Goal: Task Accomplishment & Management: Complete application form

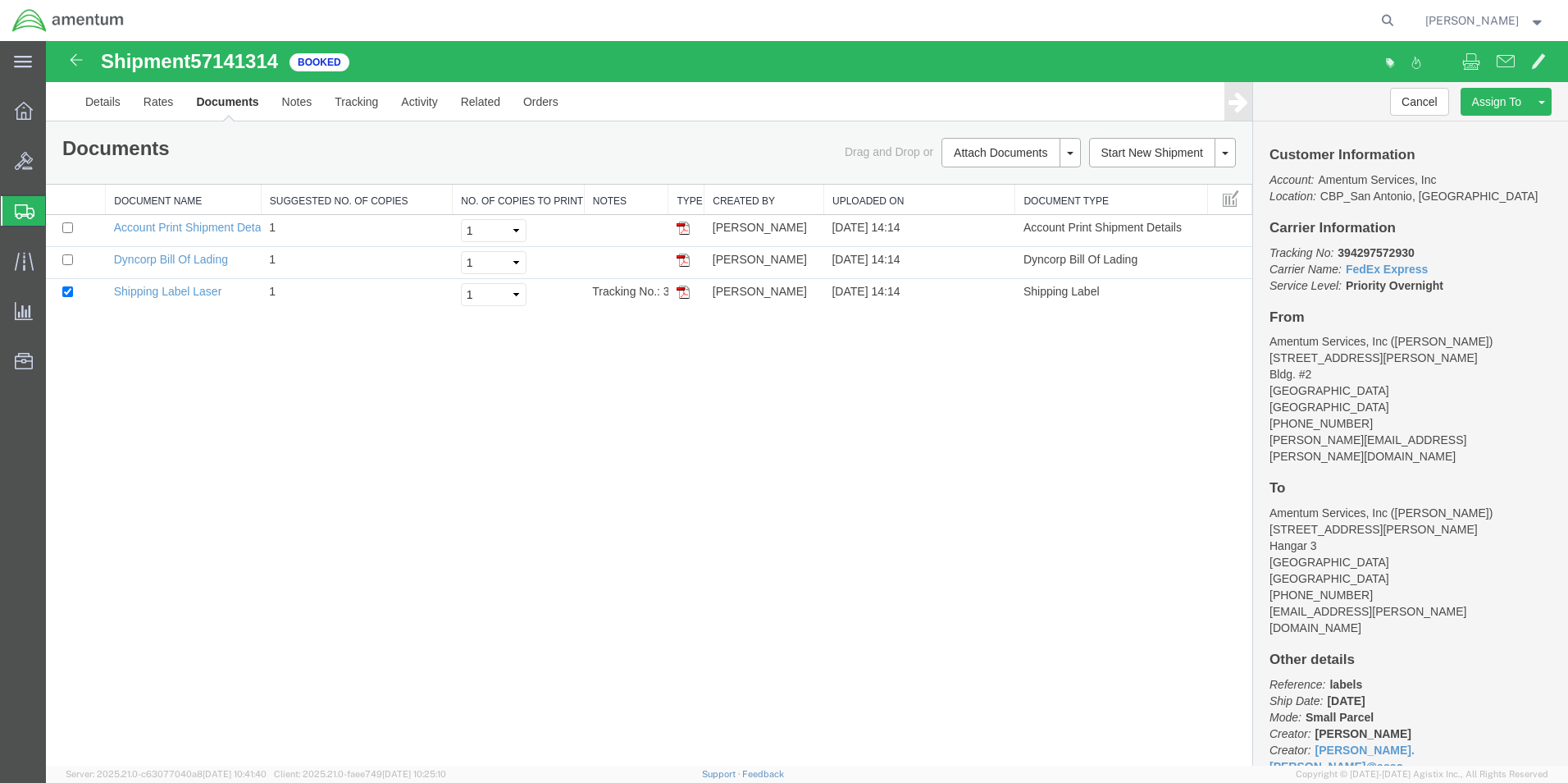
click at [0, 0] on span "Create Shipment" at bounding box center [0, 0] width 0 height 0
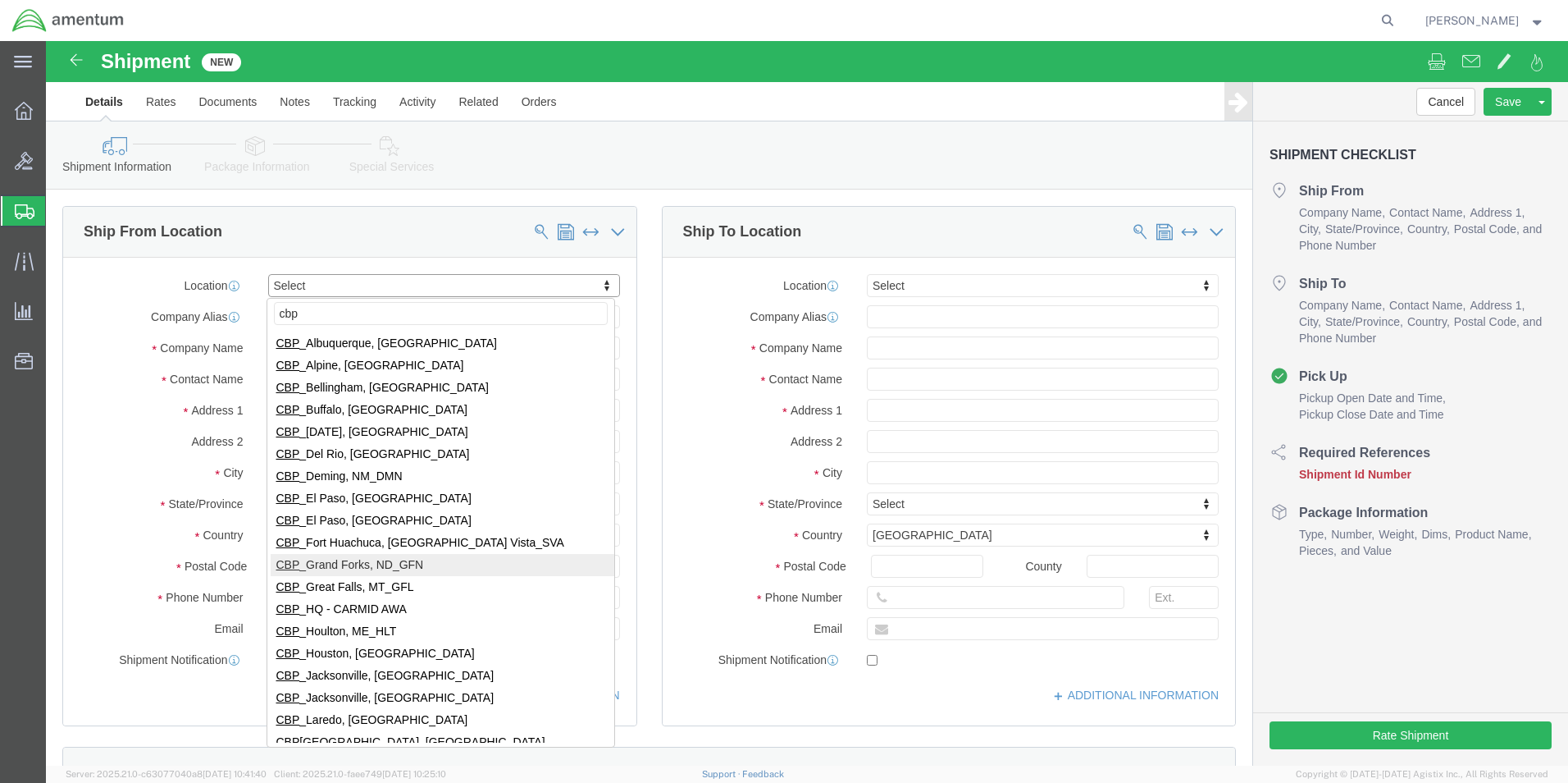
scroll to position [164, 0]
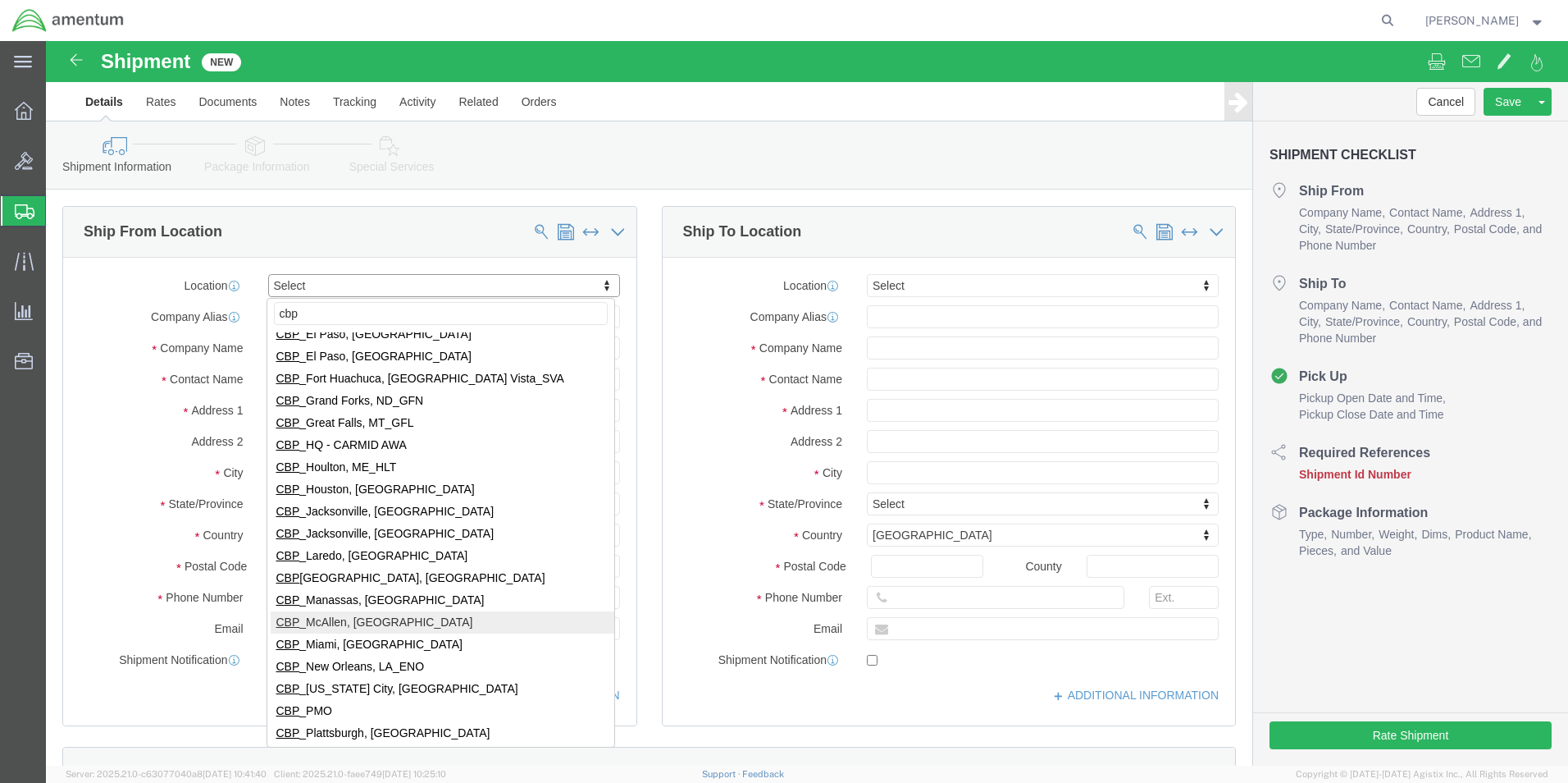
type input "cbp"
select select "49941"
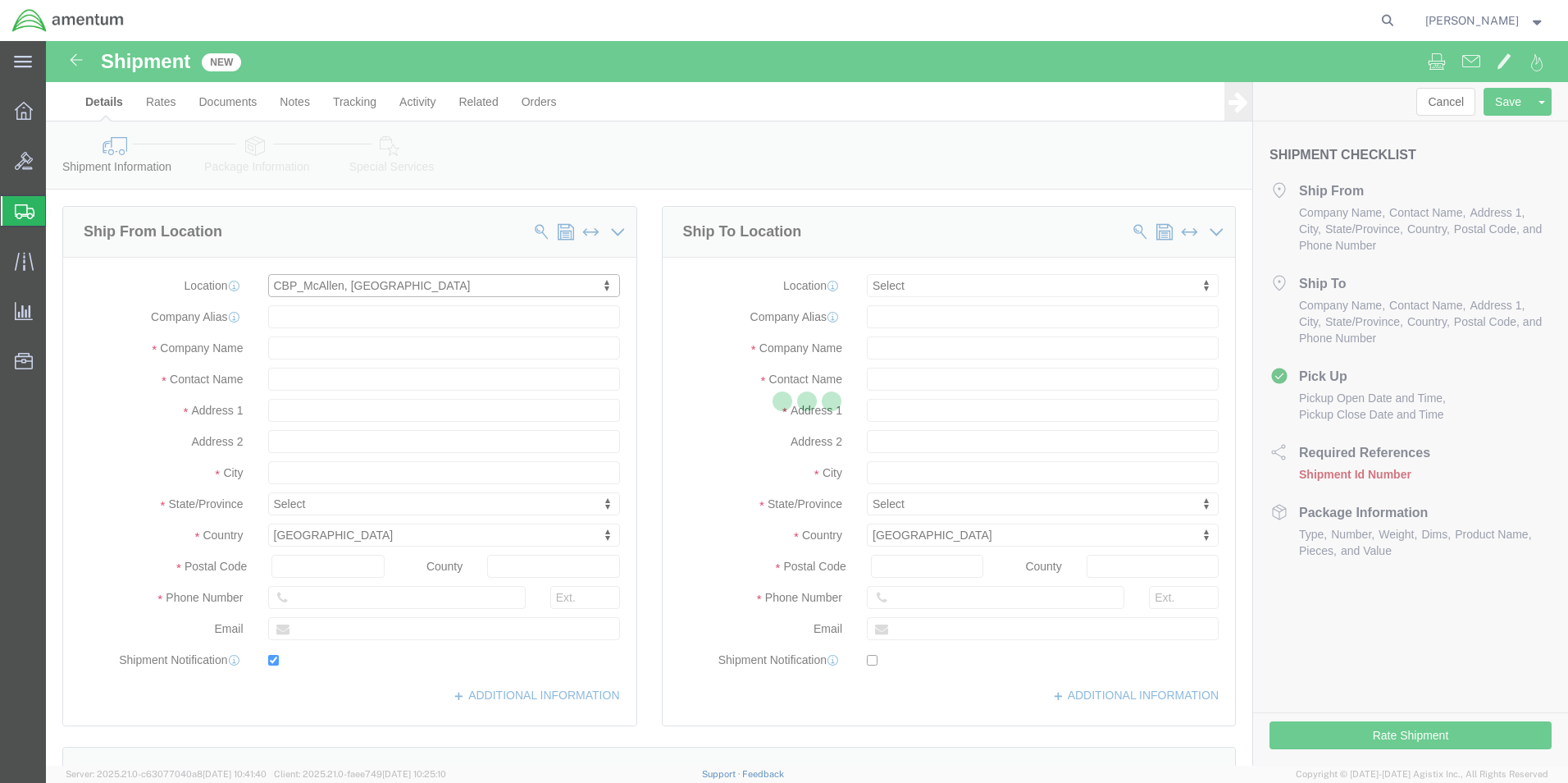
type input "[STREET_ADDRESS]"
type input "32C"
type input "78503"
type input "[PHONE_NUMBER]"
type input "[PERSON_NAME][EMAIL_ADDRESS][PERSON_NAME][DOMAIN_NAME]"
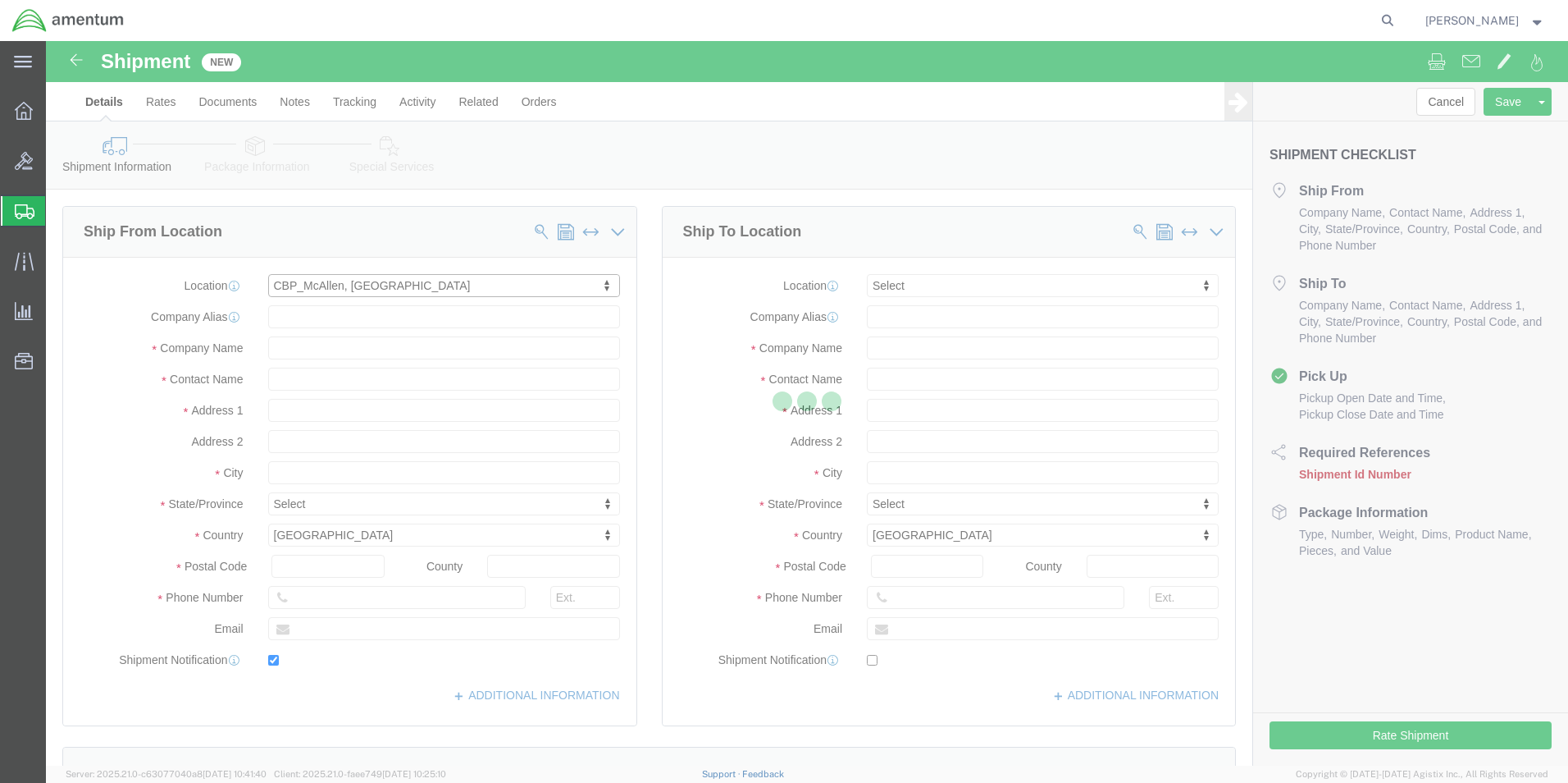
checkbox input "true"
type input "Amentum Services, Inc"
type input "[PERSON_NAME]"
type input "McAllen"
select select "[GEOGRAPHIC_DATA]"
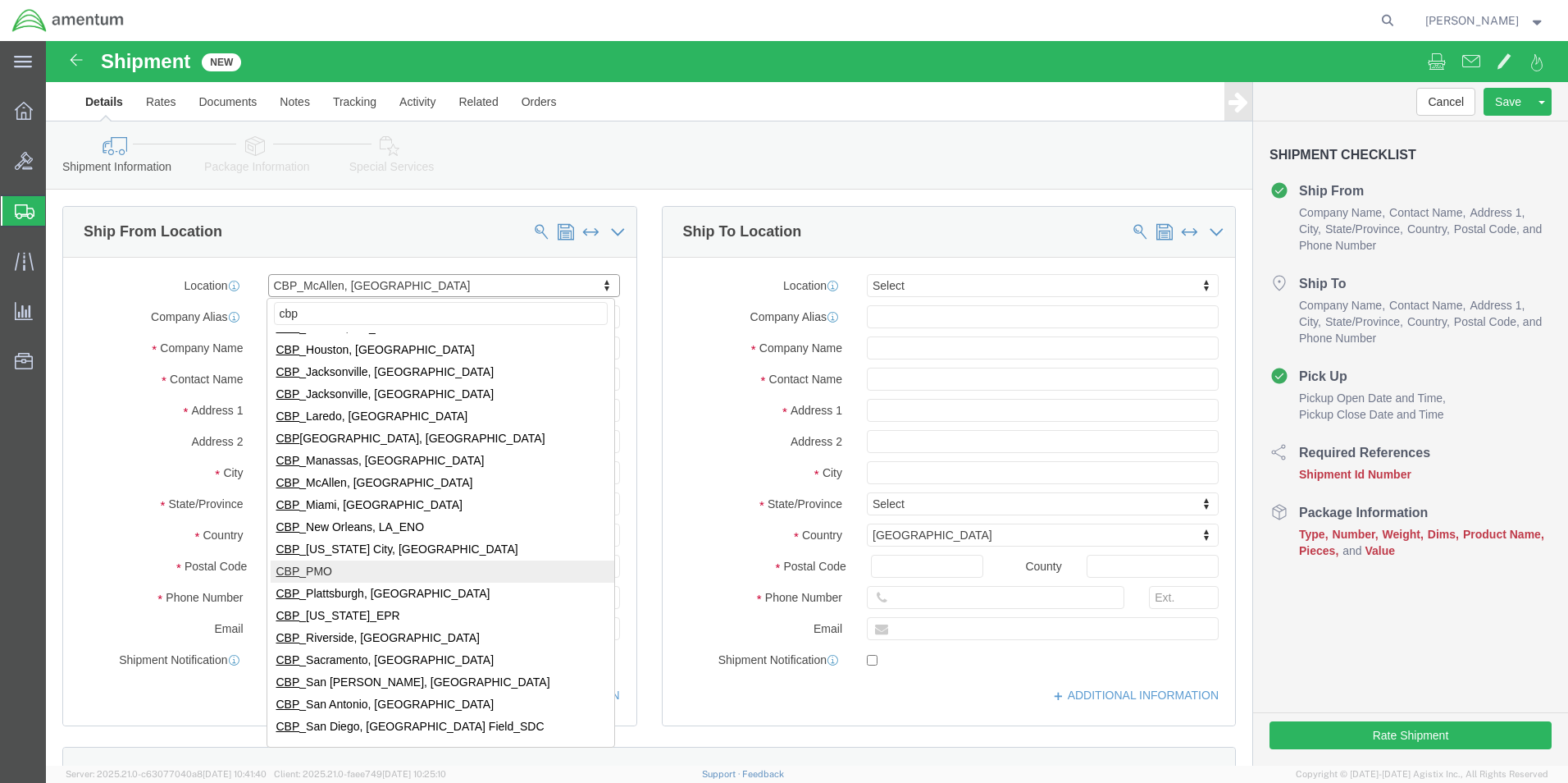
scroll to position [329, 0]
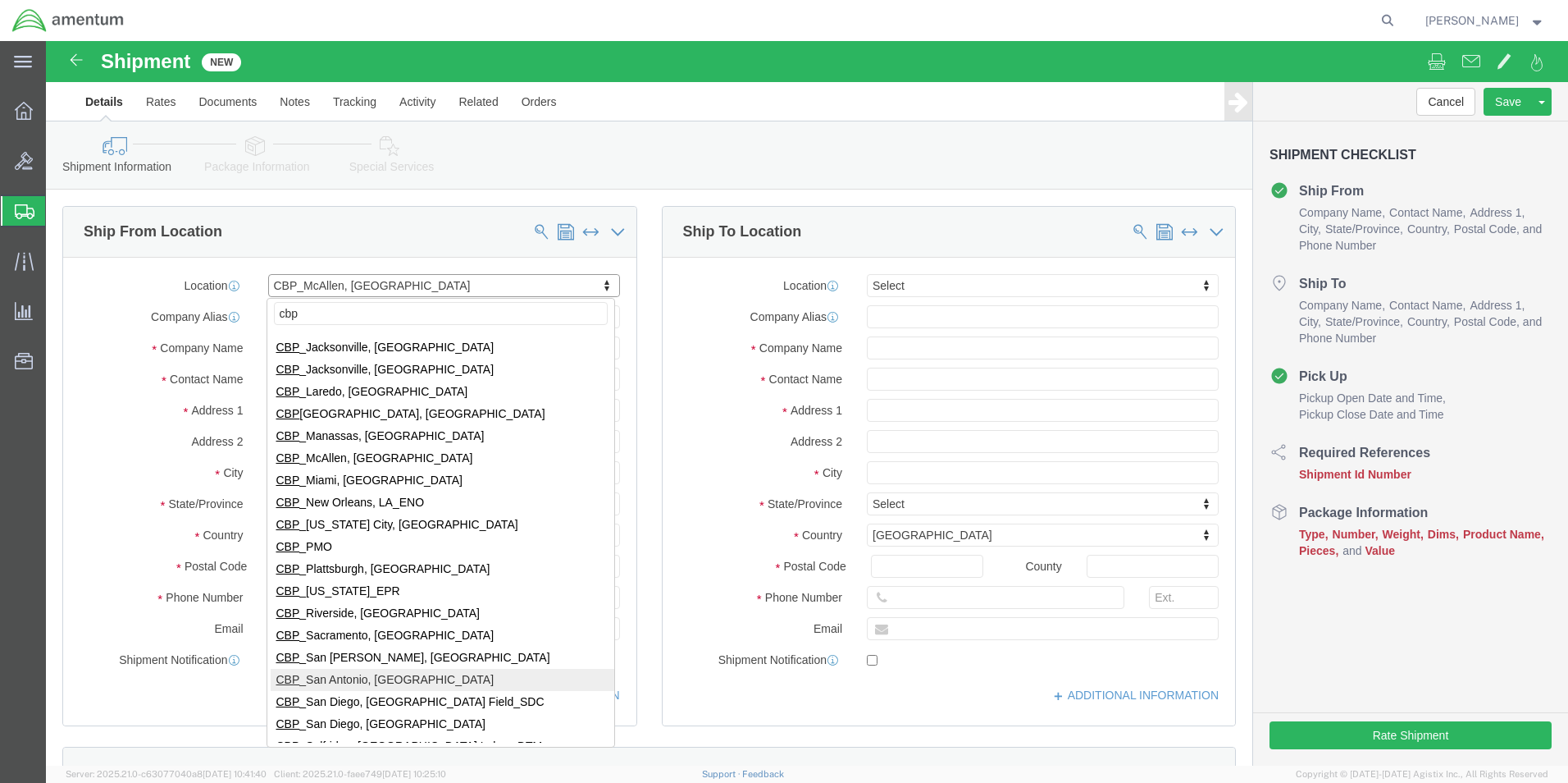
type input "cbp"
select select "49945"
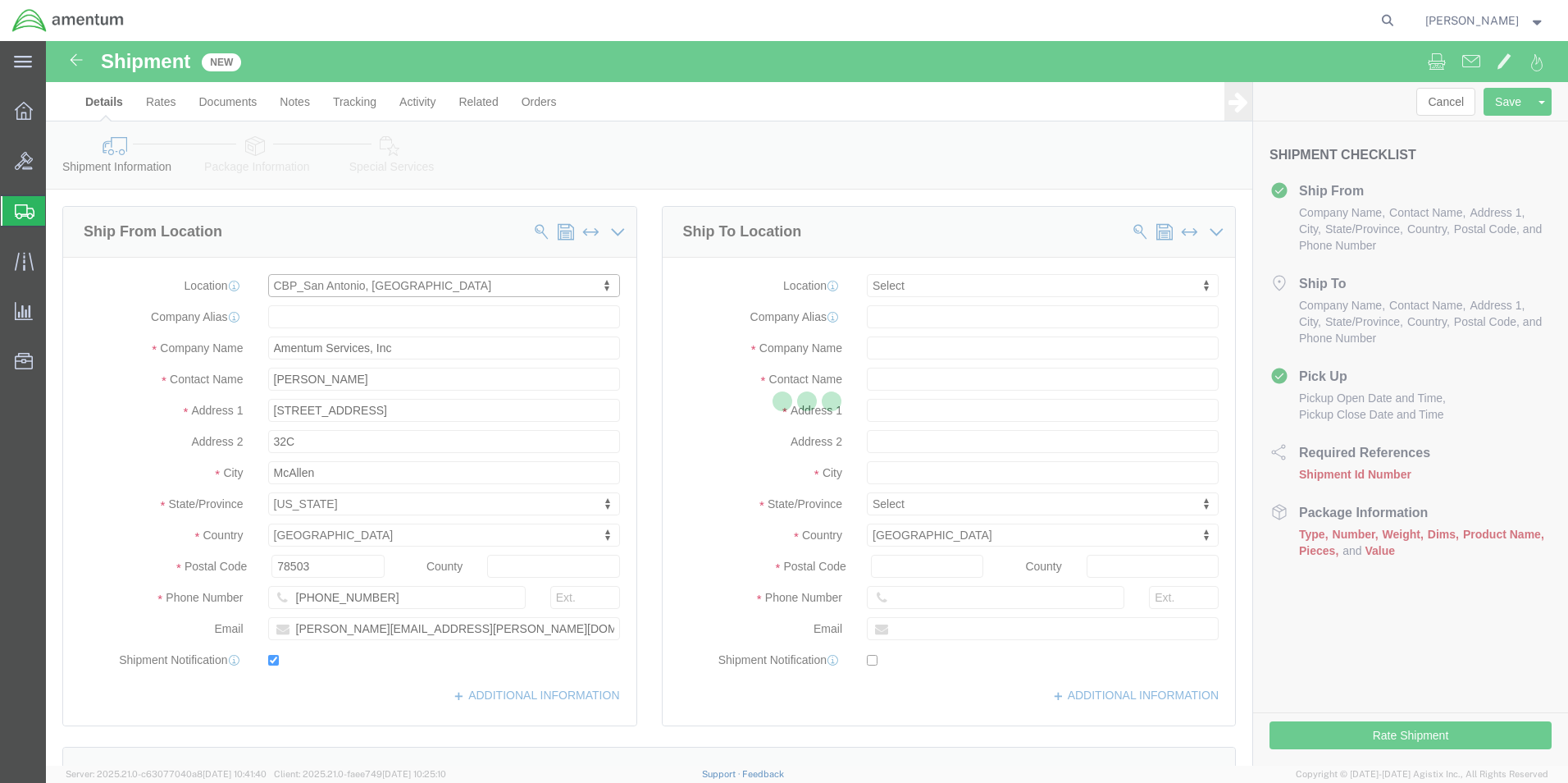
type input "[STREET_ADDRESS][PERSON_NAME]"
type input "Bldg. #2"
type input "78216"
type input "[PHONE_NUMBER]"
type input "[PERSON_NAME][EMAIL_ADDRESS][PERSON_NAME][DOMAIN_NAME]"
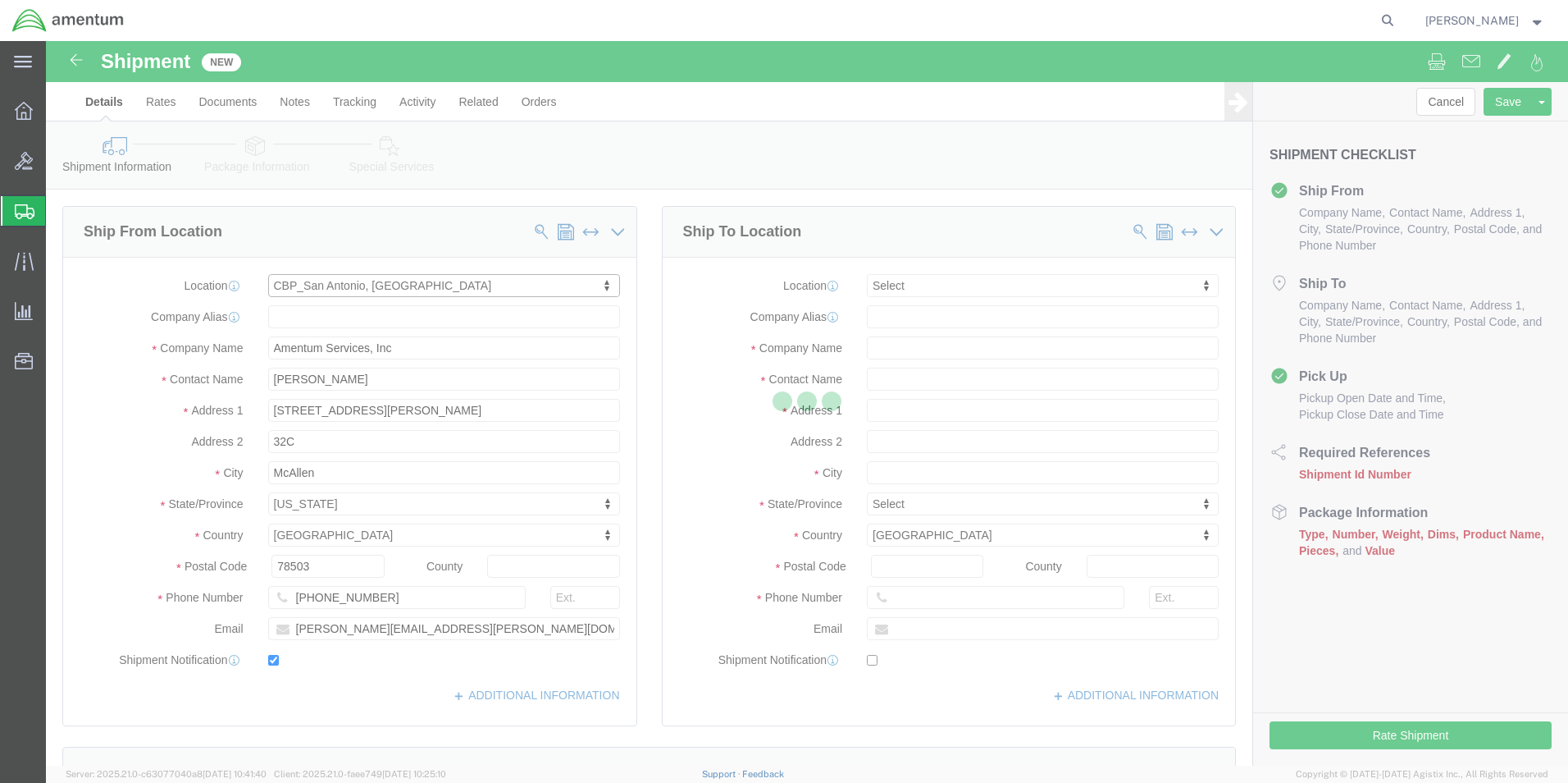
type input "[PERSON_NAME]"
type input "San Antonio"
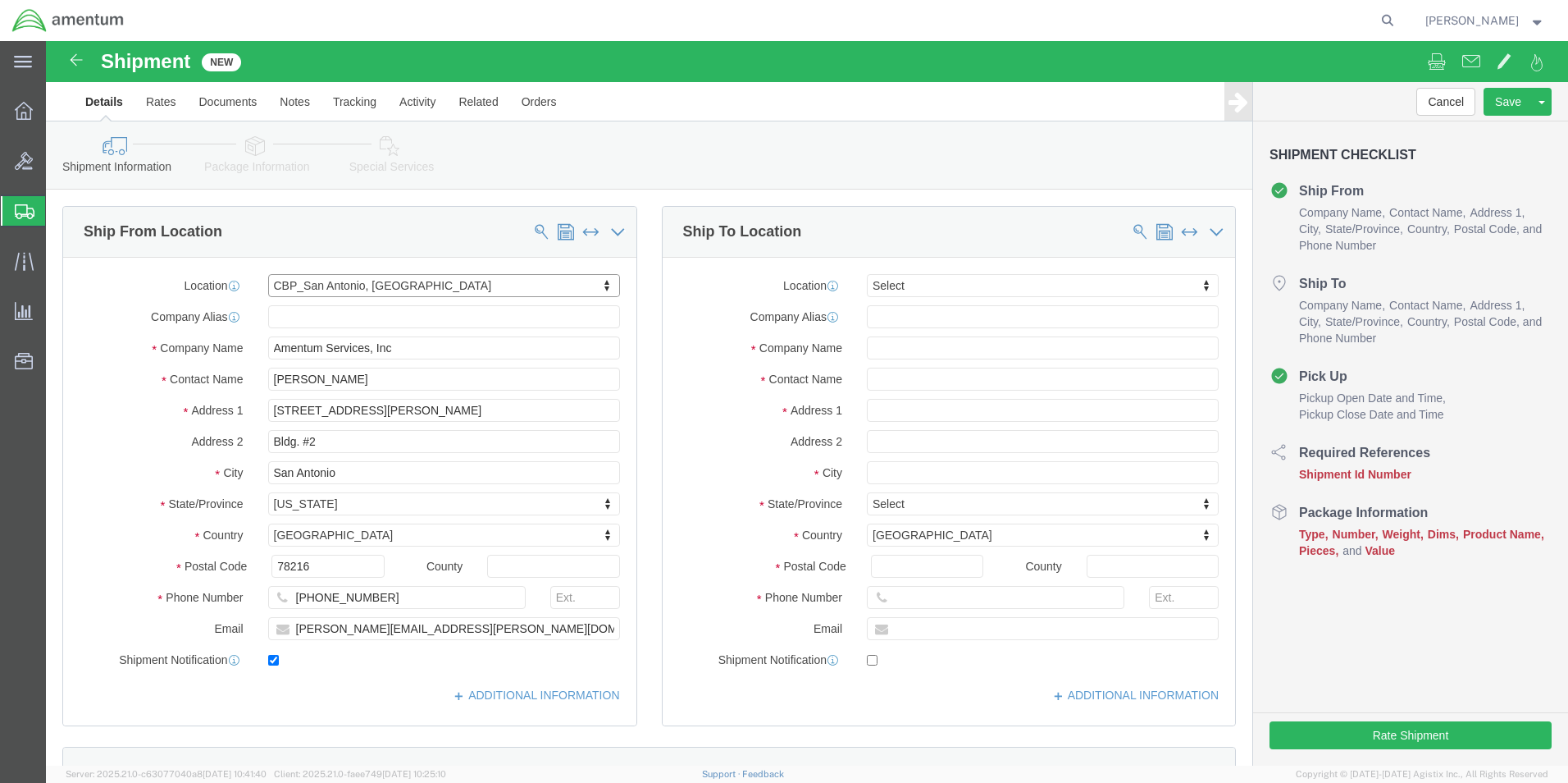
select select "[GEOGRAPHIC_DATA]"
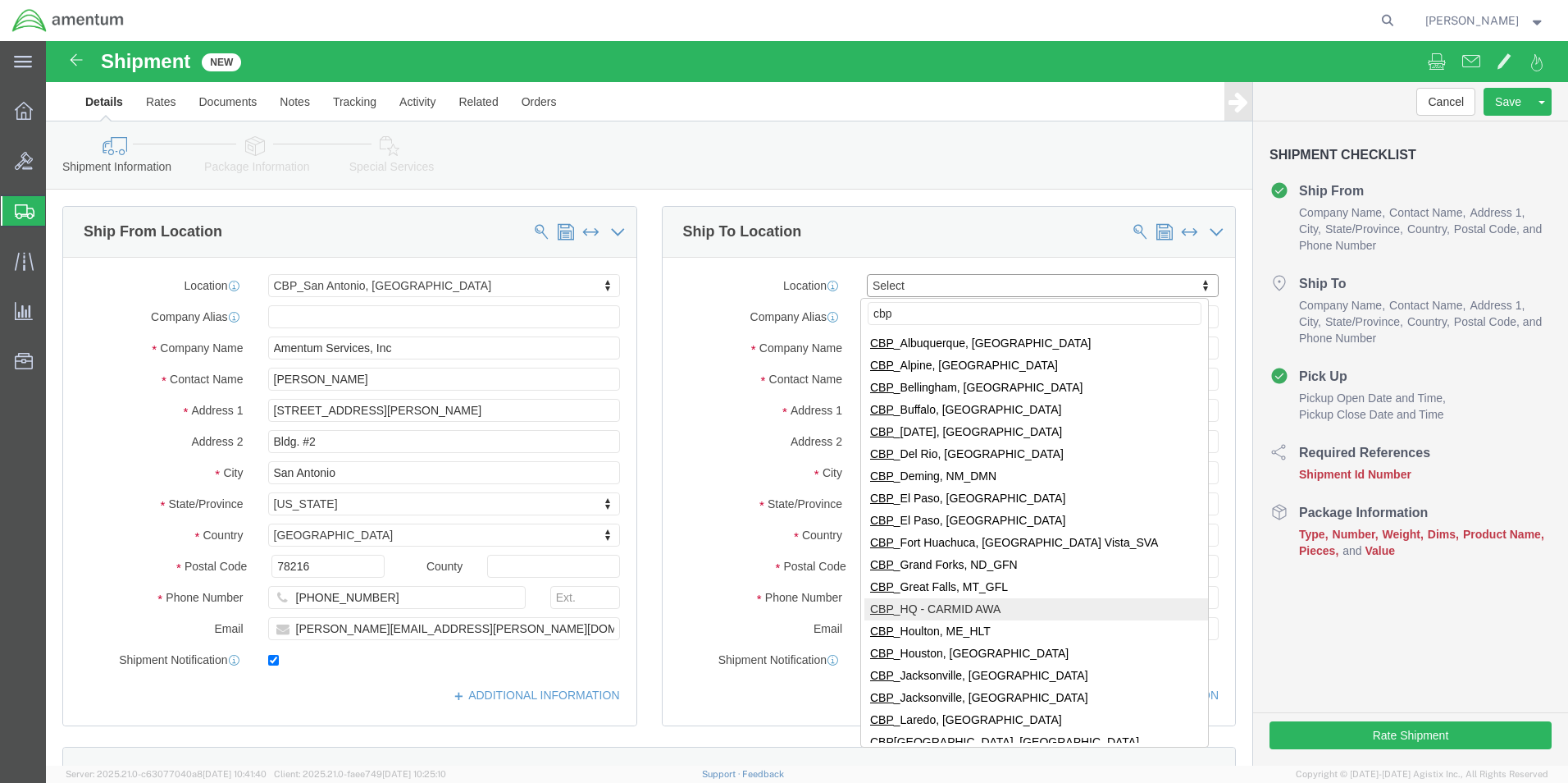
scroll to position [410, 0]
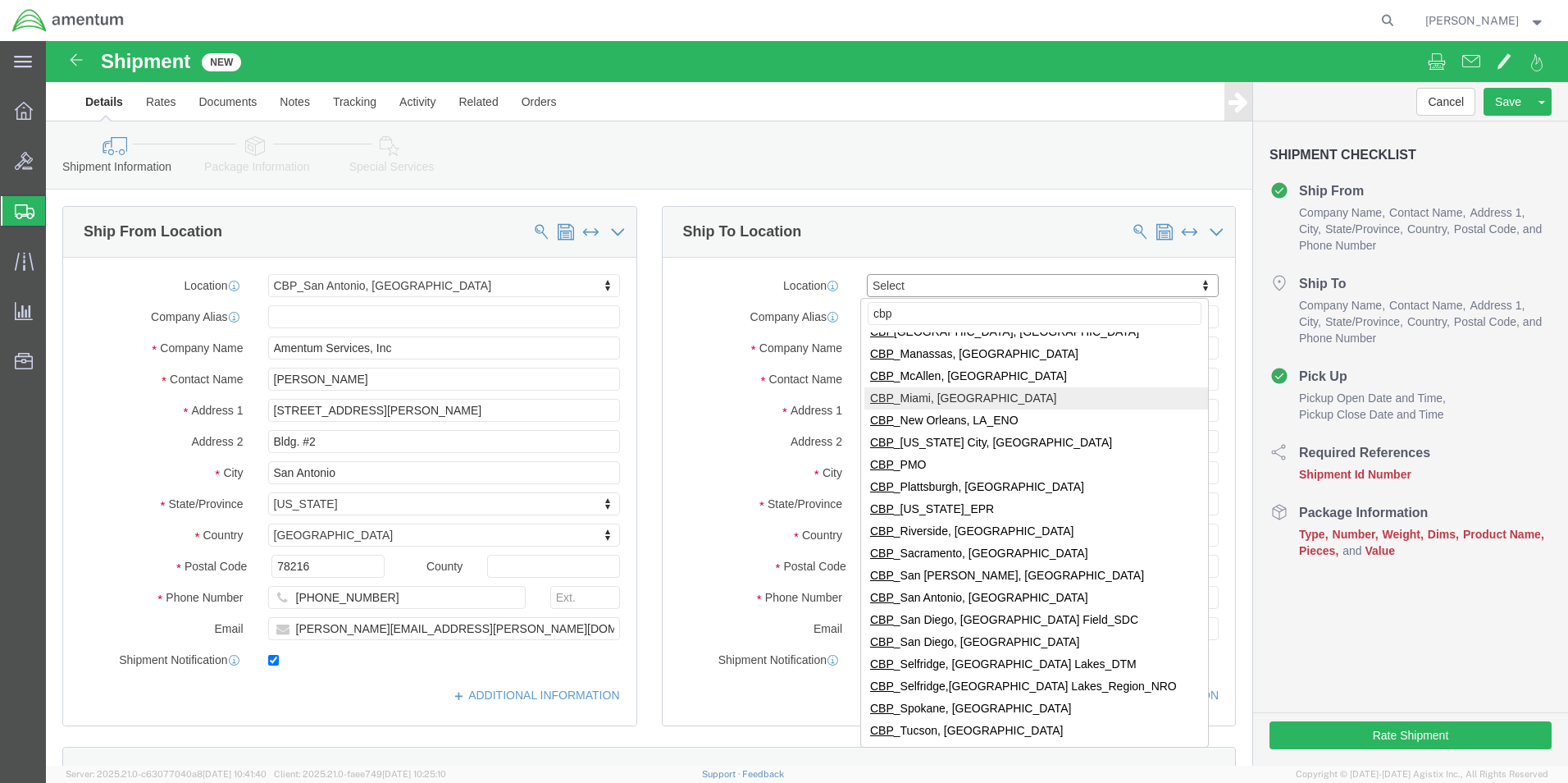
type input "cbp"
select select "49941"
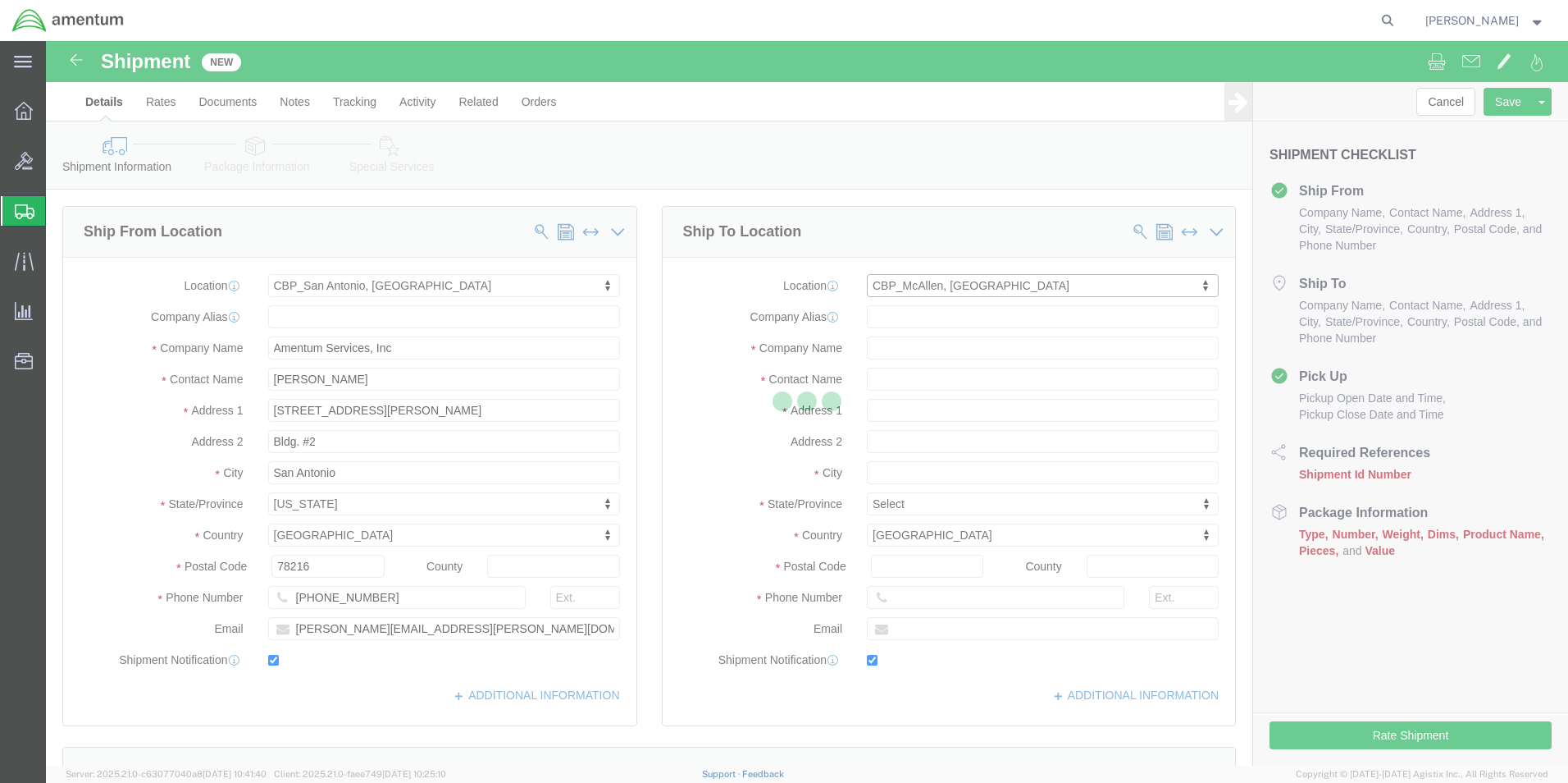
type input "[STREET_ADDRESS]"
type input "32C"
type input "78503"
type input "[PHONE_NUMBER]"
type input "[PERSON_NAME][EMAIL_ADDRESS][PERSON_NAME][DOMAIN_NAME]"
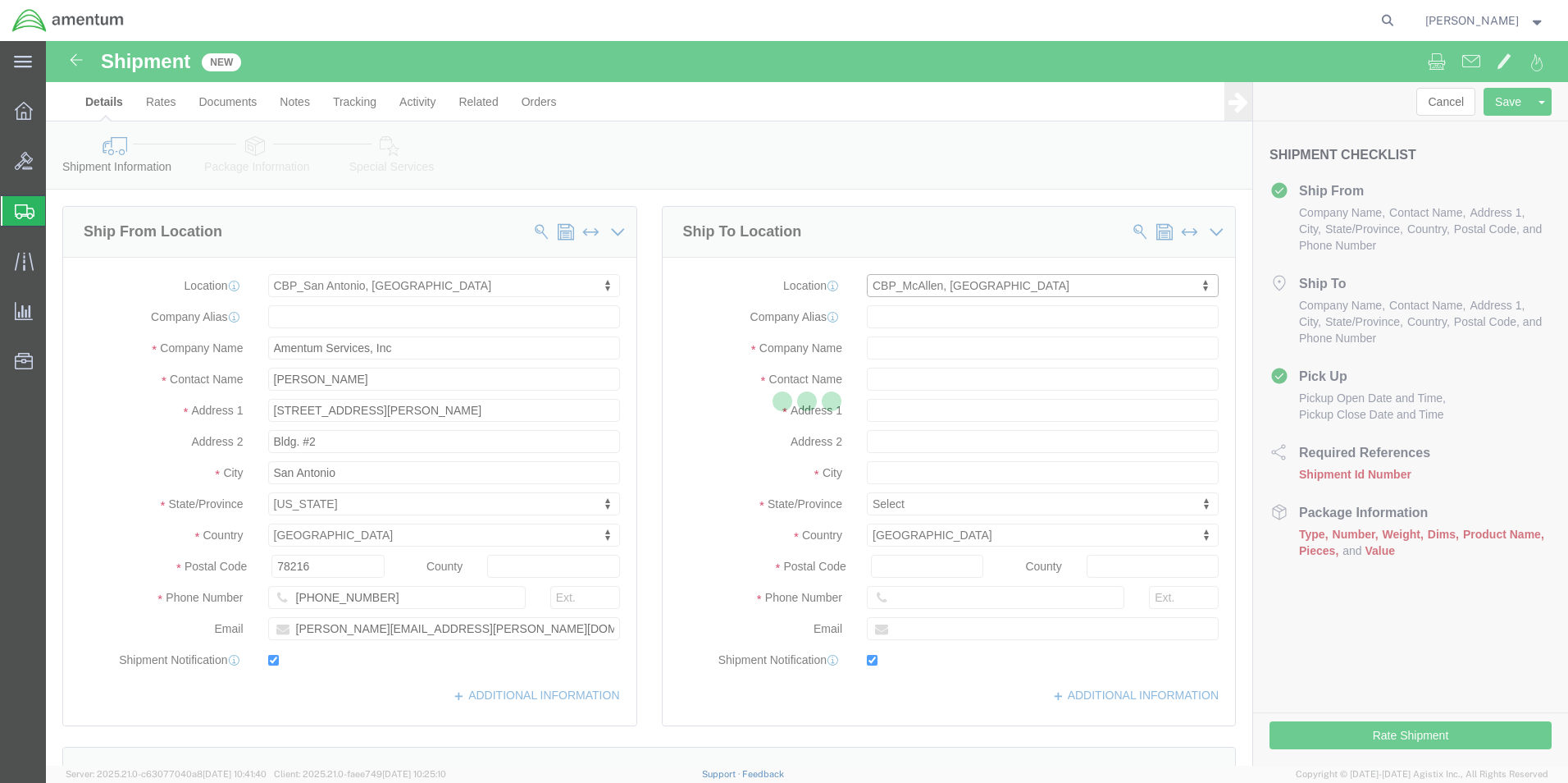
checkbox input "true"
type input "Amentum Services, Inc"
type input "[PERSON_NAME]"
type input "McAllen"
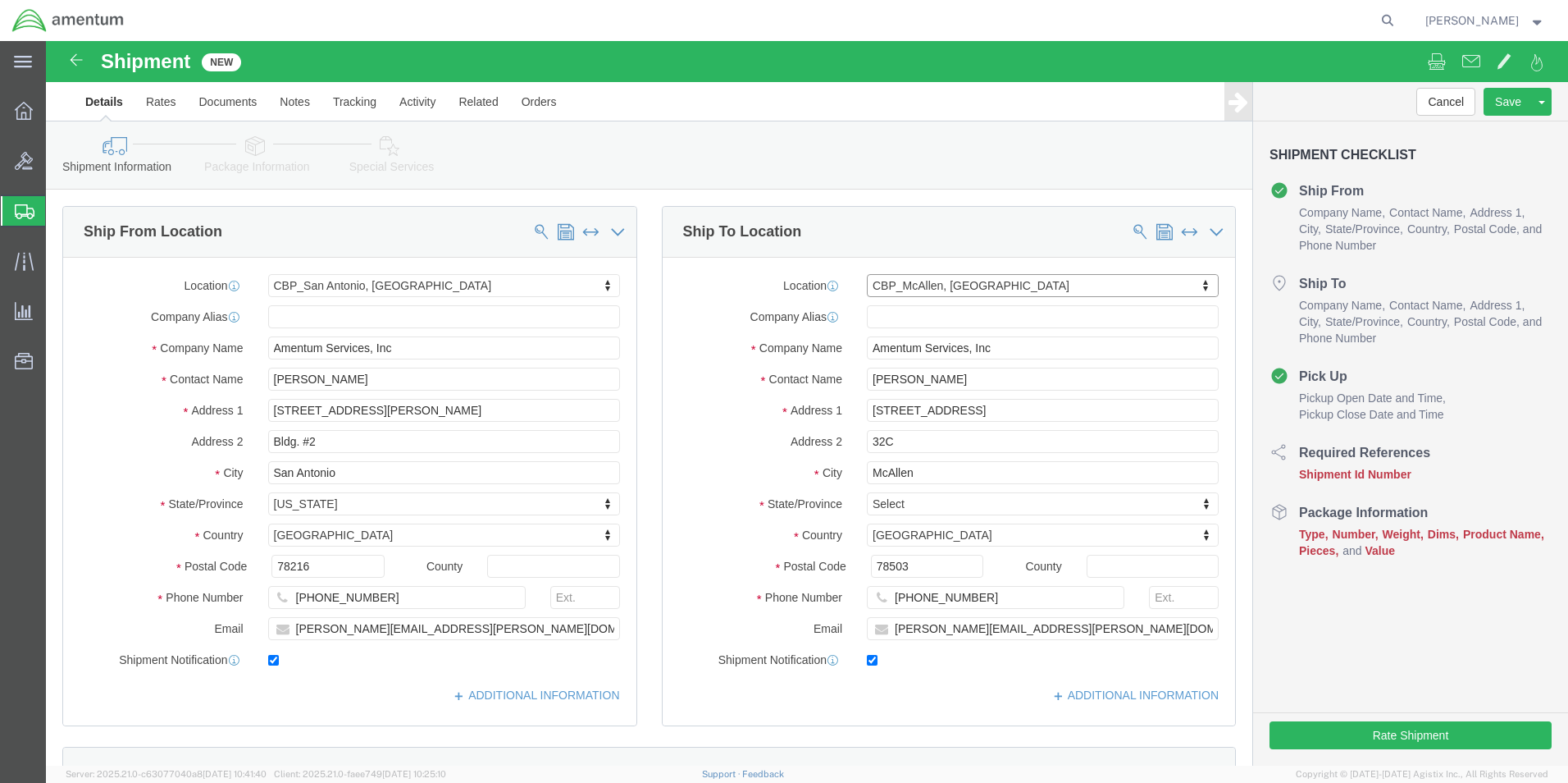
select select "[GEOGRAPHIC_DATA]"
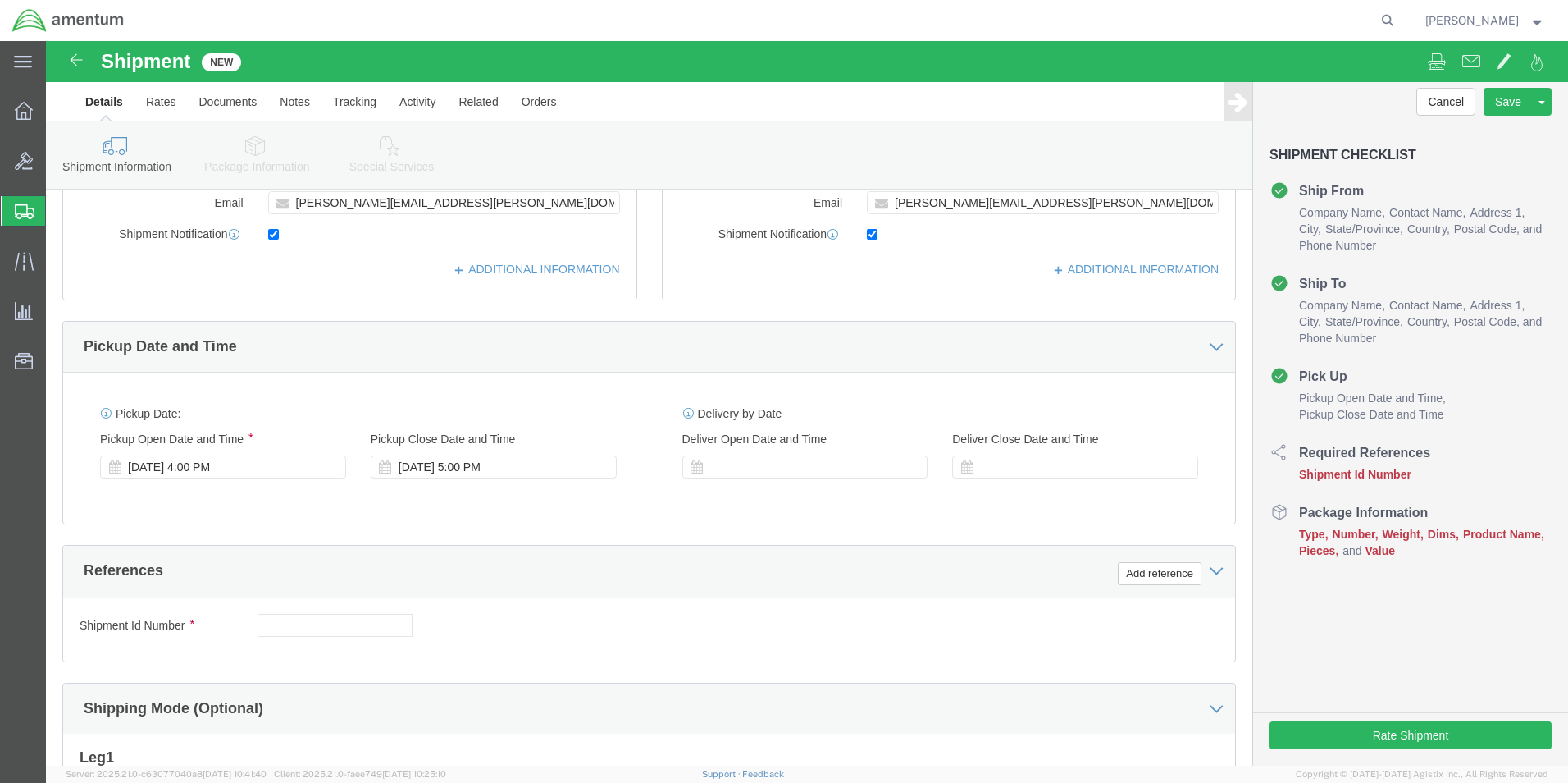
scroll to position [575, 0]
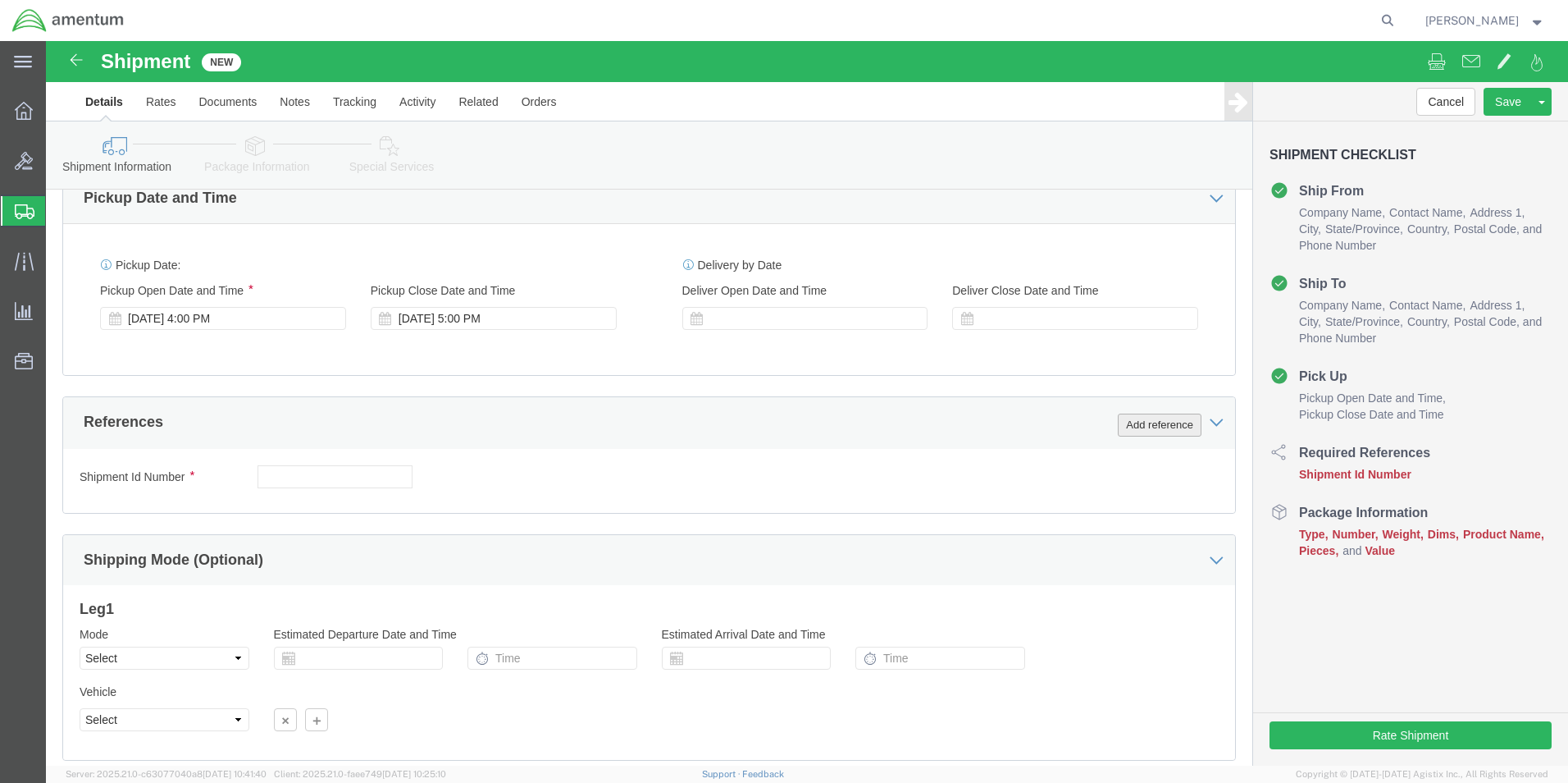
click button "Add reference"
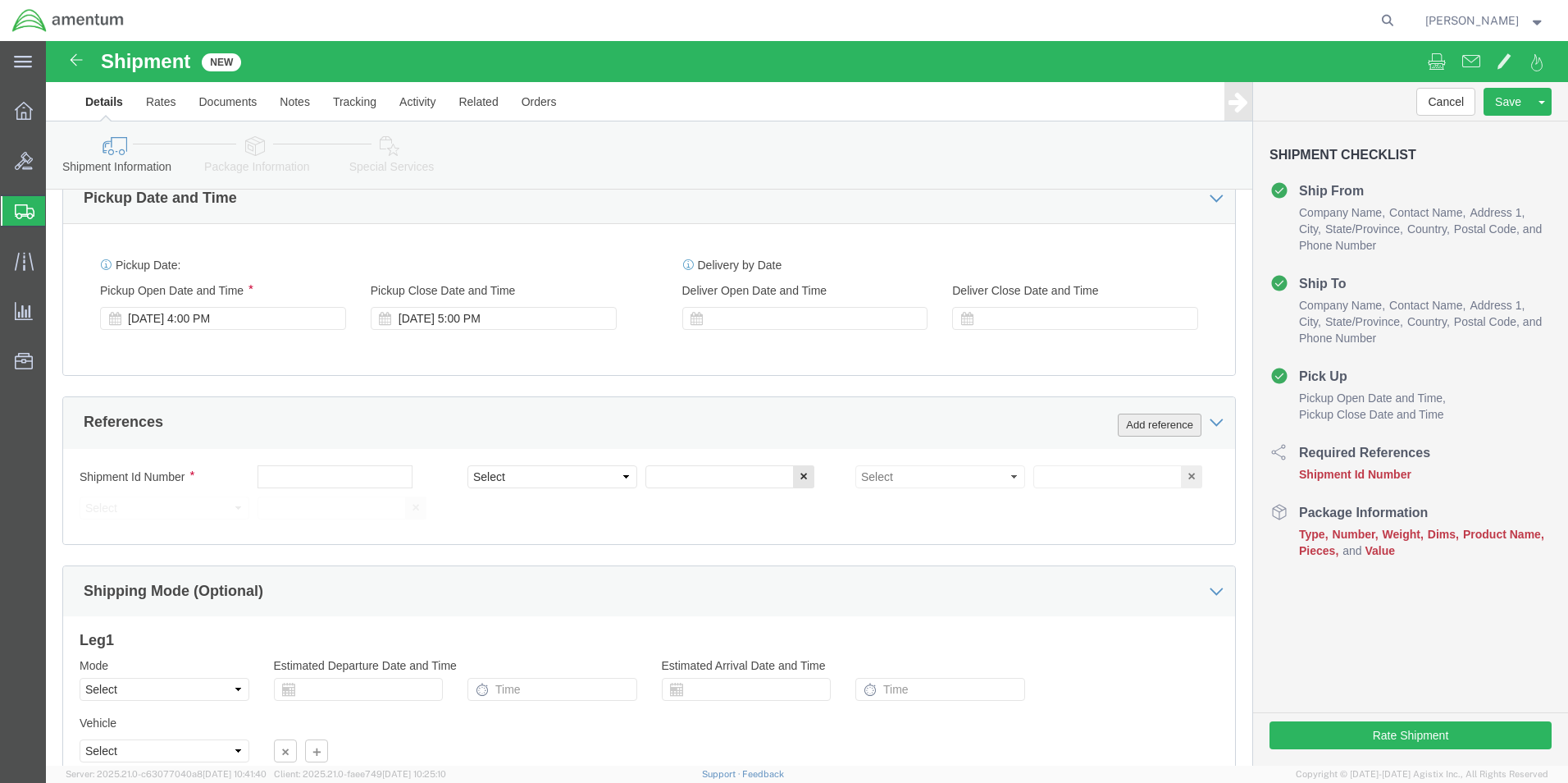
click button "Add reference"
click icon "button"
click input "text"
type input "3944A"
click select "Select Account Type Activity ID Airline Appointment Number ASN Batch Request # …"
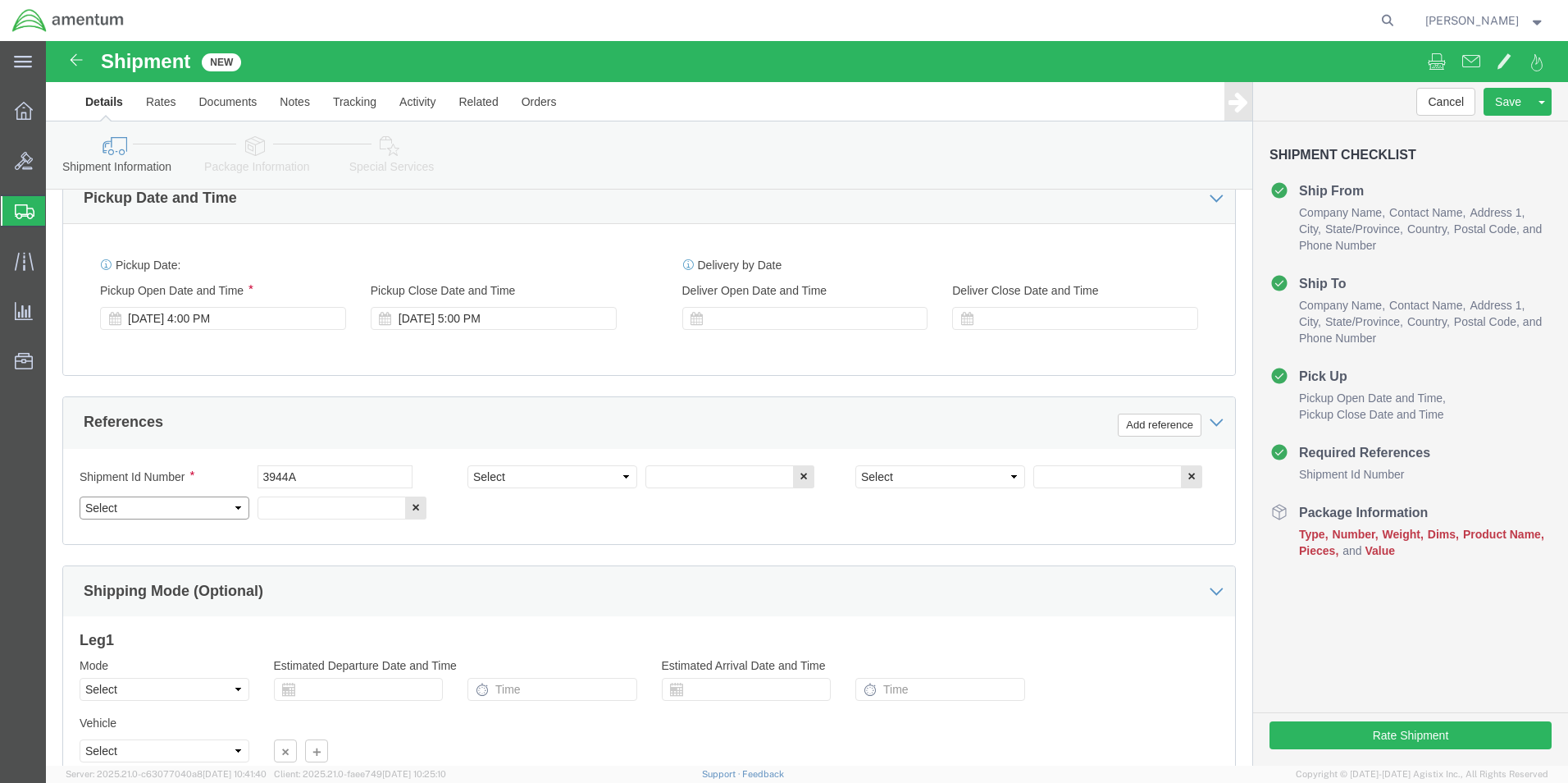
select select "CUSTREF"
click select "Select Account Type Activity ID Airline Appointment Number ASN Batch Request # …"
click input "text"
type input "3944A CERTS"
click input "3944A"
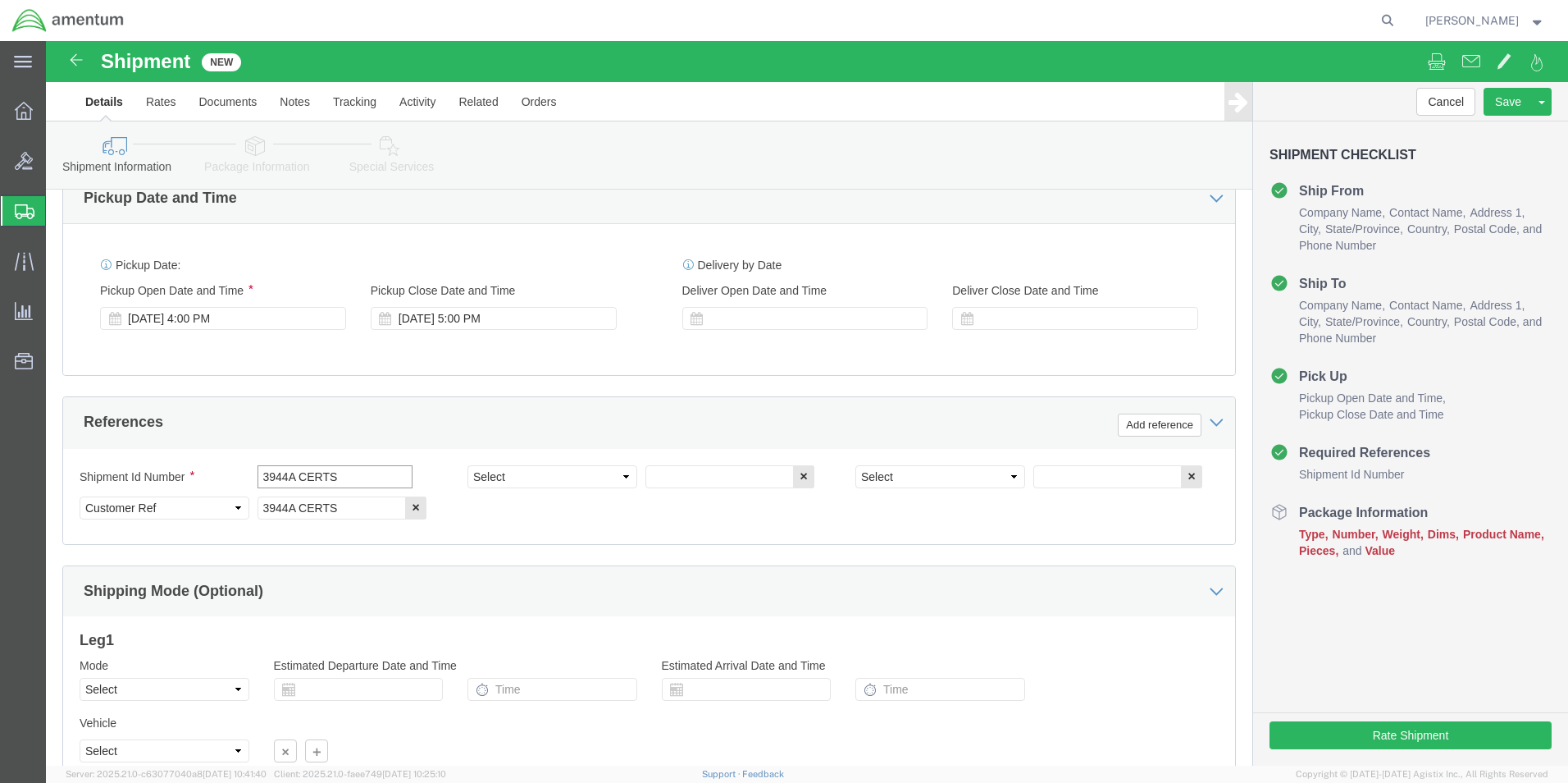
type input "3944A CERTS"
click select "Select Account Type Activity ID Airline Appointment Number ASN Batch Request # …"
select select "DEPT"
click select "Select Account Type Activity ID Airline Appointment Number ASN Batch Request # …"
click input "text"
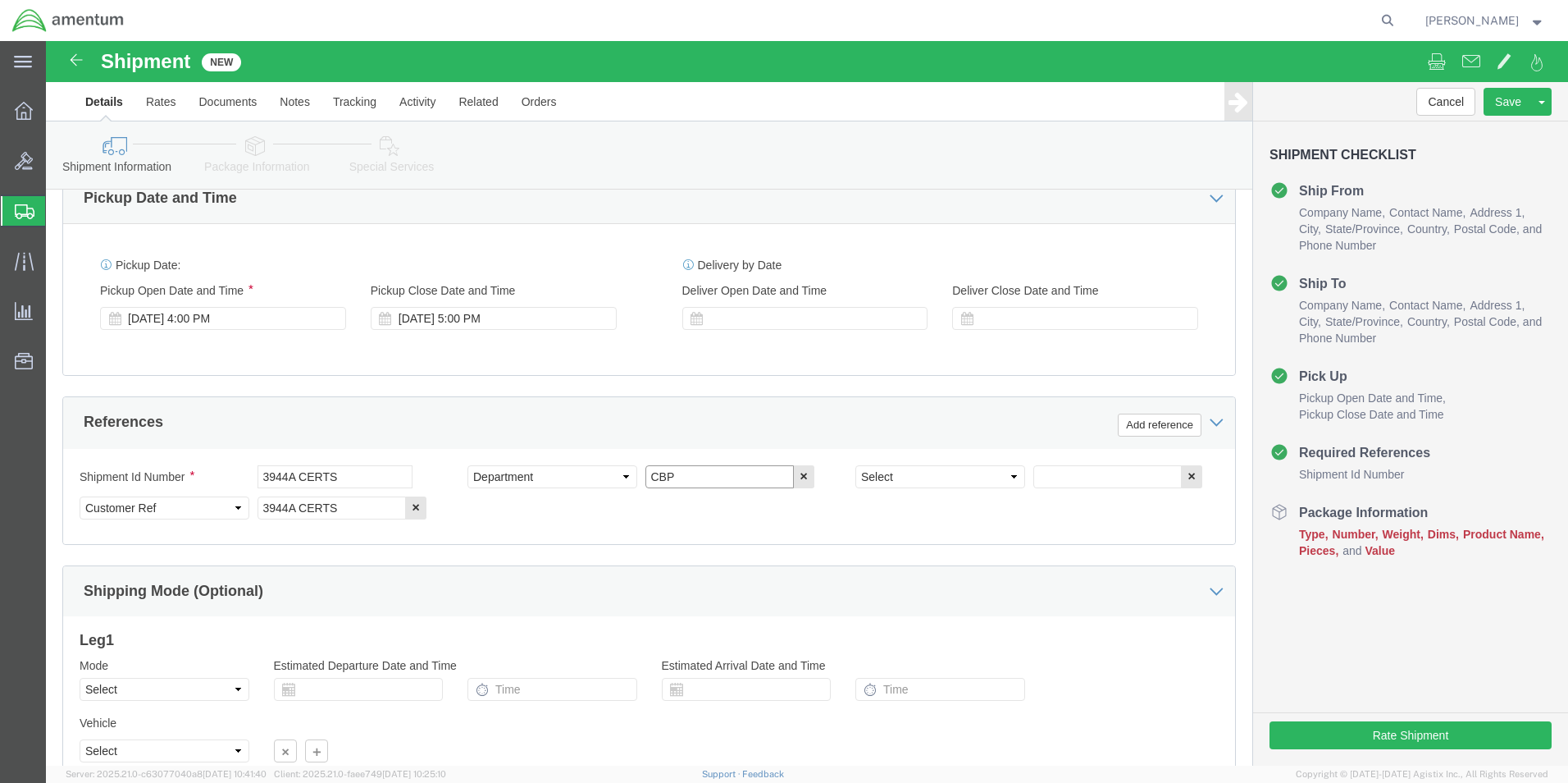
type input "CBP"
click select "Select Account Type Activity ID Airline Appointment Number ASN Batch Request # …"
select select "PROJNUM"
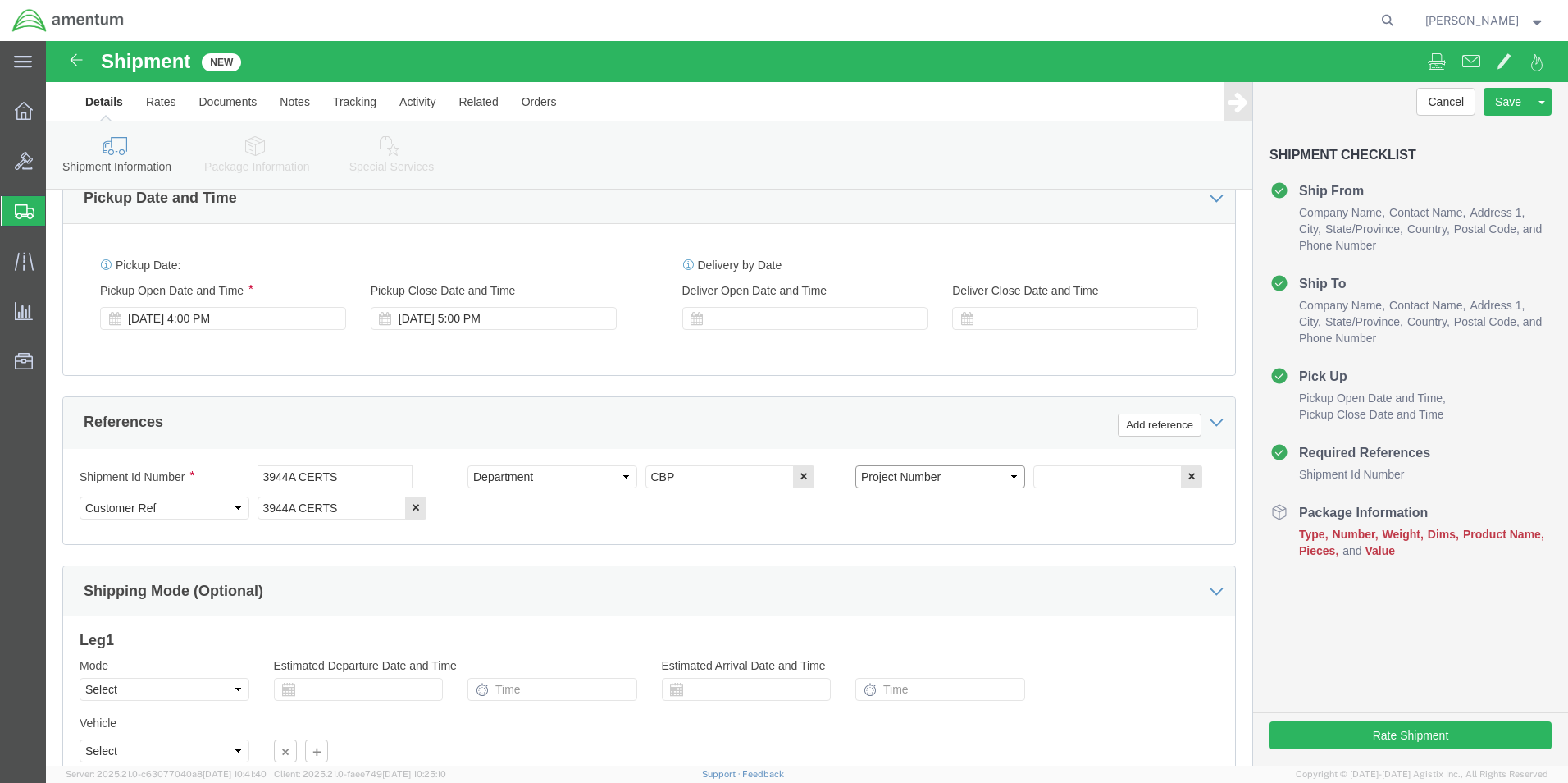
click select "Select Account Type Activity ID Airline Appointment Number ASN Batch Request # …"
click div "Select Account Type Activity ID Airline Appointment Number ASN Batch Request # …"
click input "text"
type input "6118.04.03.2219.000.WST.0000"
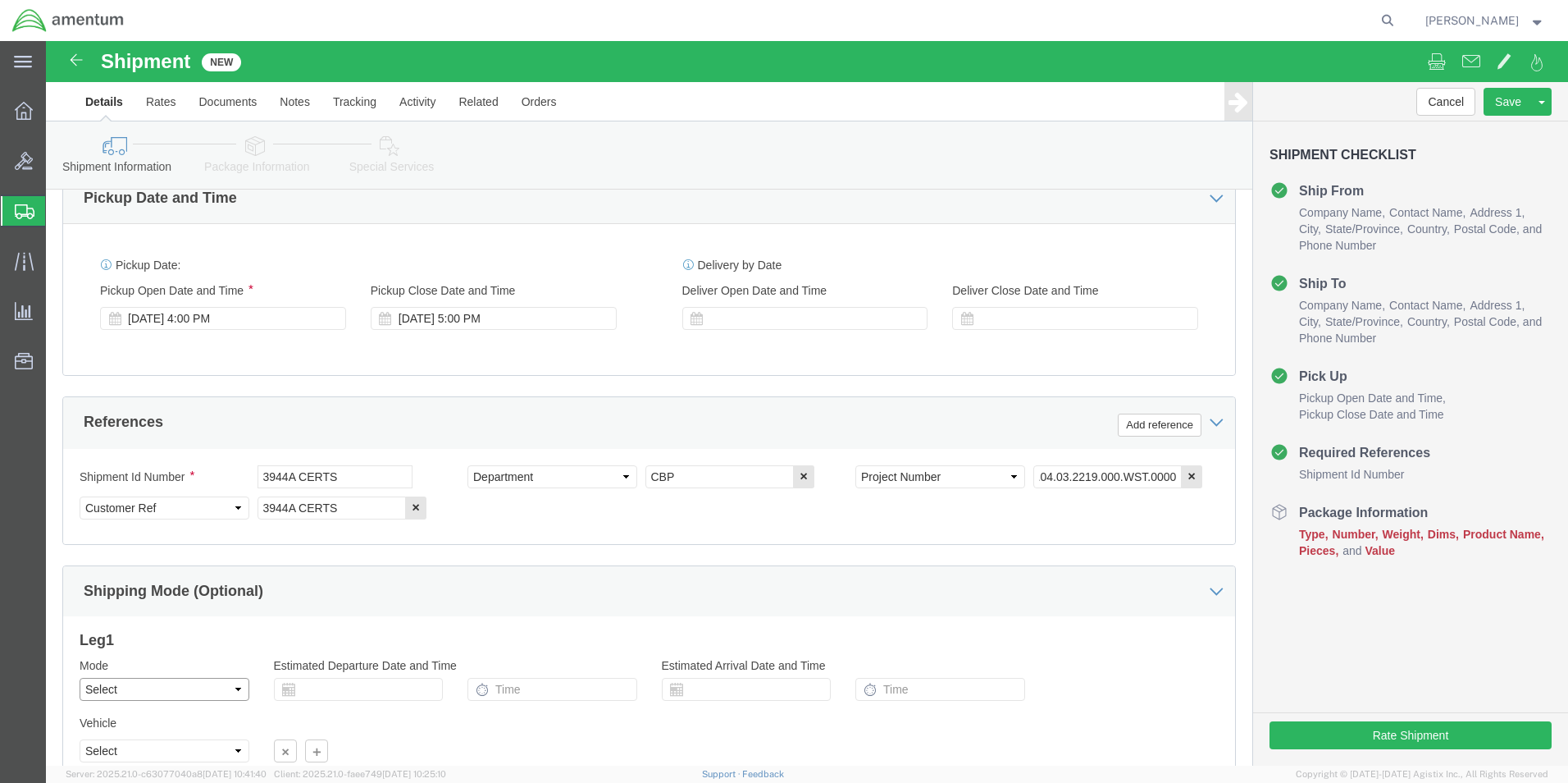
drag, startPoint x: 185, startPoint y: 644, endPoint x: 178, endPoint y: 654, distance: 12.2
click select "Select Air Less than Truckload Multi-Leg Ocean Freight Rail Small Parcel Truckl…"
select select "SMAL"
click select "Select Air Less than Truckload Multi-Leg Ocean Freight Rail Small Parcel Truckl…"
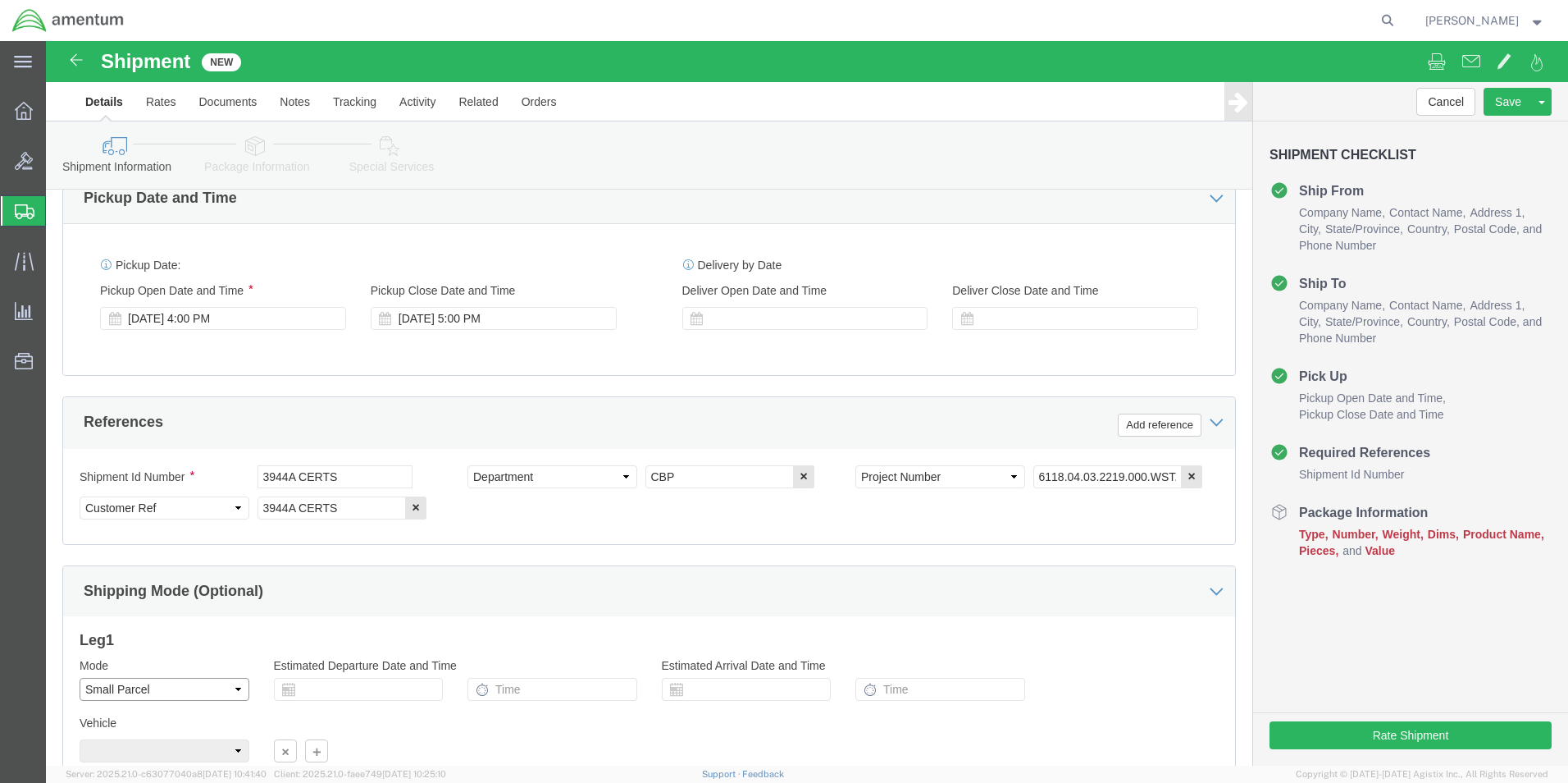
scroll to position [716, 0]
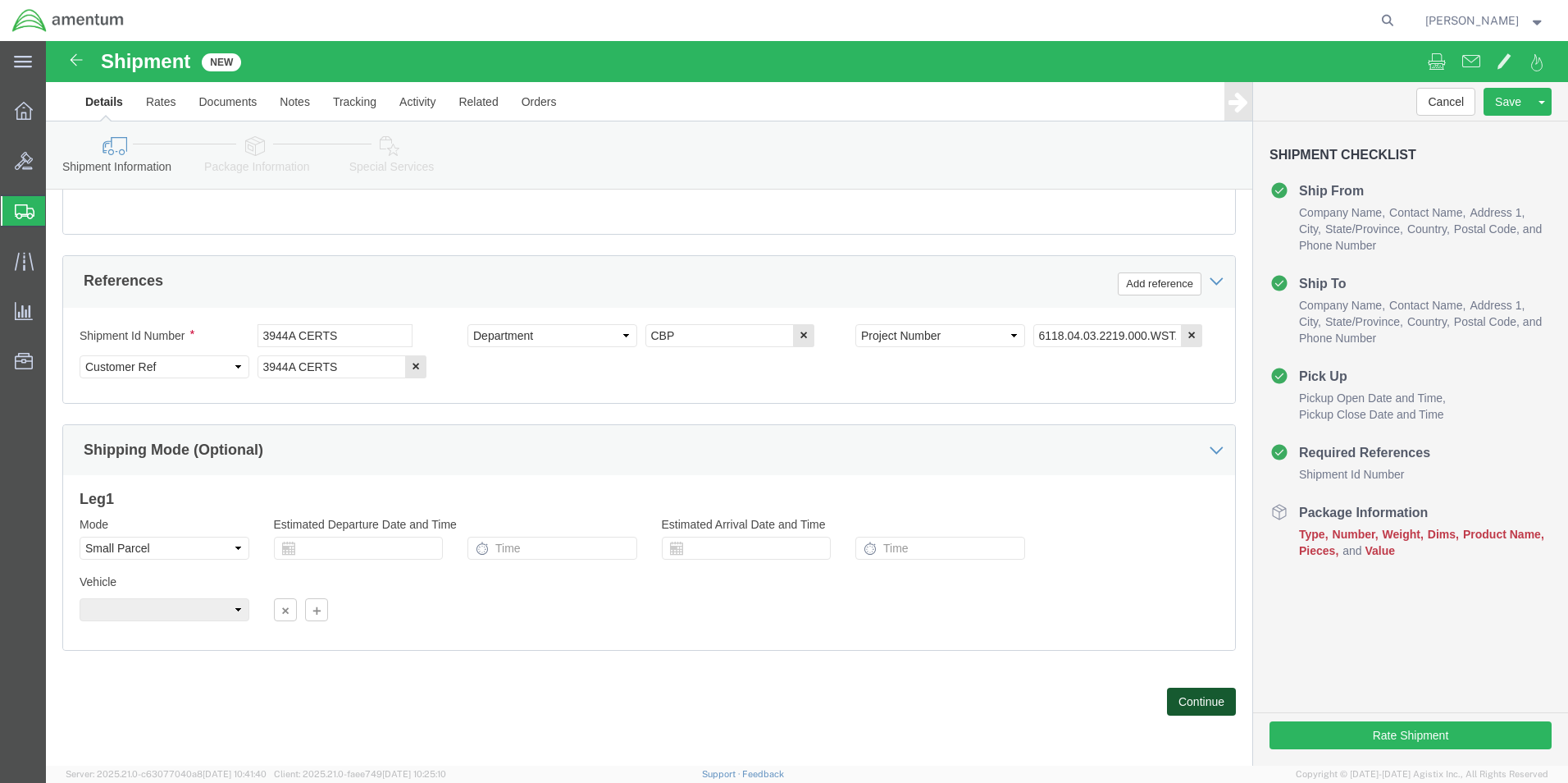
click button "Continue"
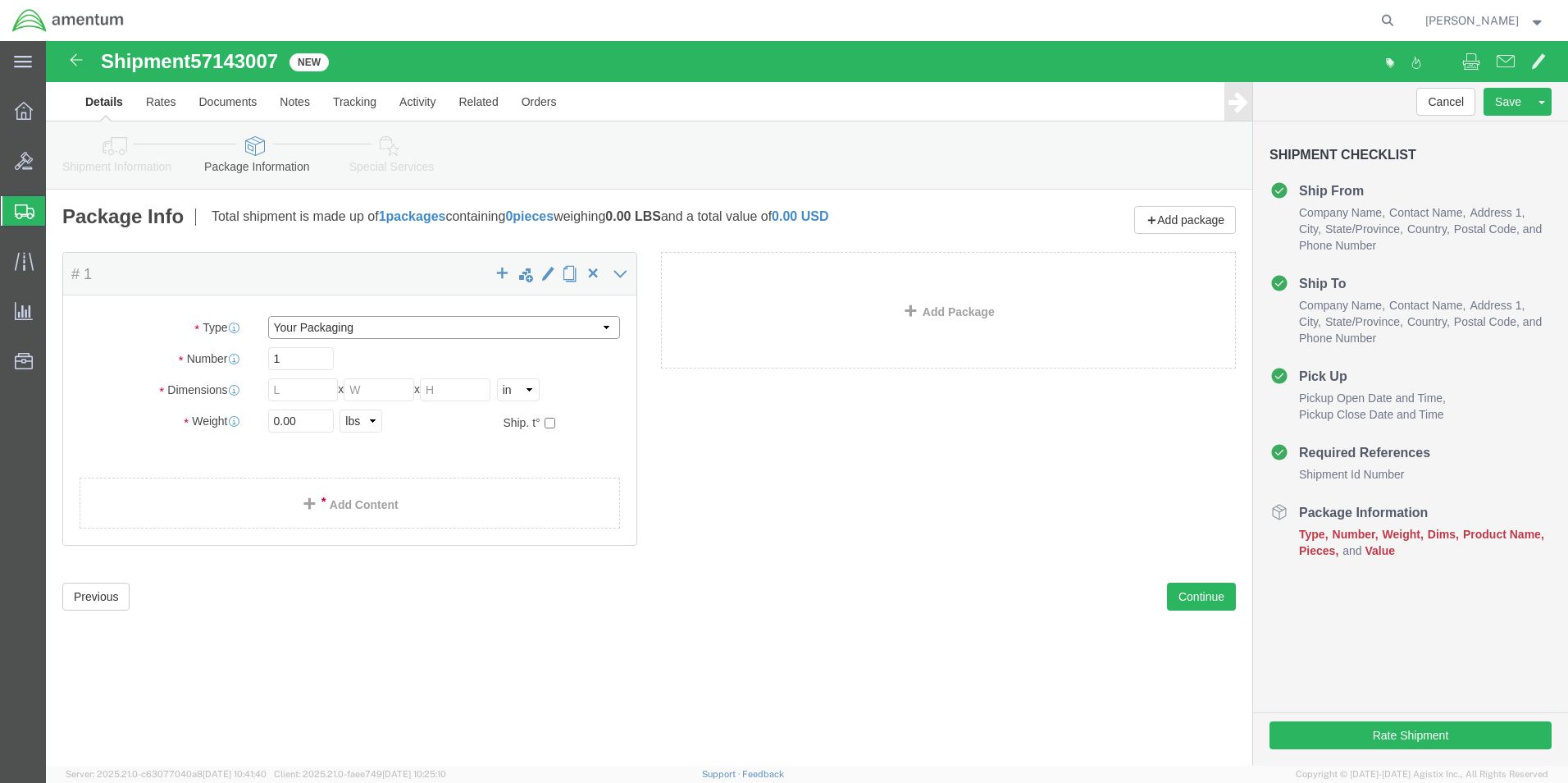
click select "Select Bale(s) Basket(s) Bolt(s) Bottle(s) Buckets Bulk Bundle(s) Can(s) Cardbo…"
select select "ENV"
click select "Select Bale(s) Basket(s) Bolt(s) Bottle(s) Buckets Bulk Bundle(s) Can(s) Cardbo…"
type input "9.50"
type input "12.50"
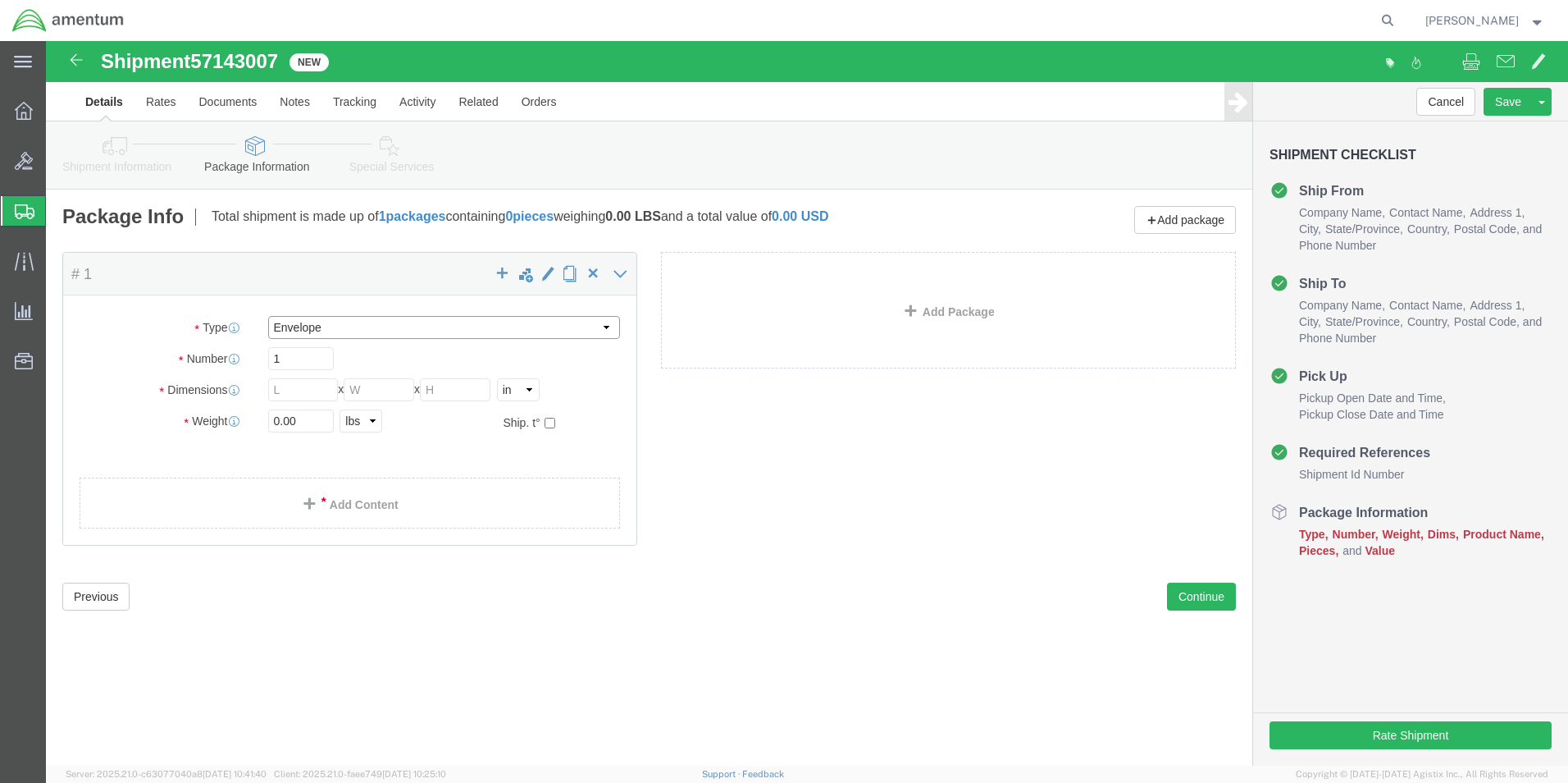
type input "0.25"
type input "1"
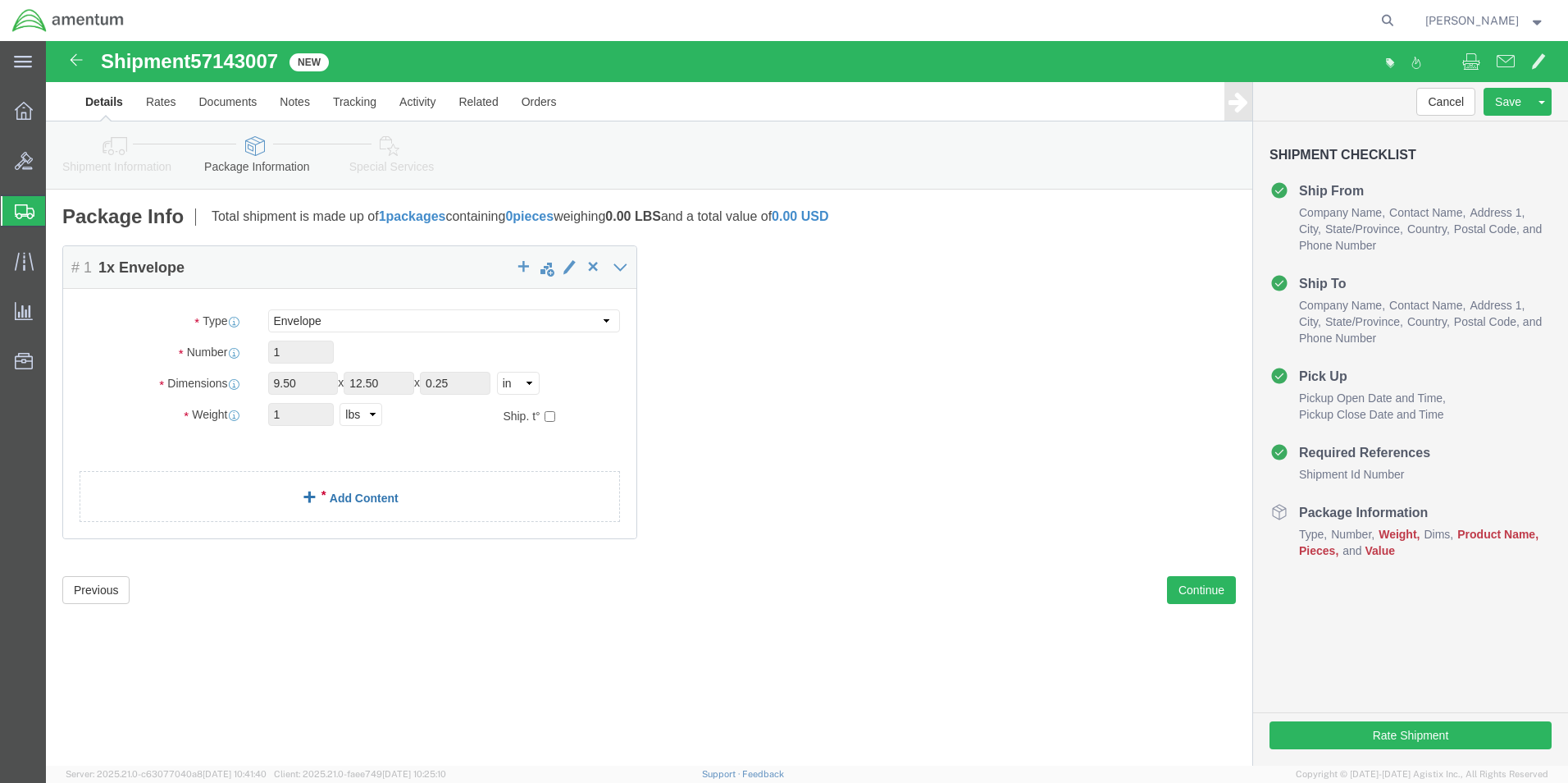
click span
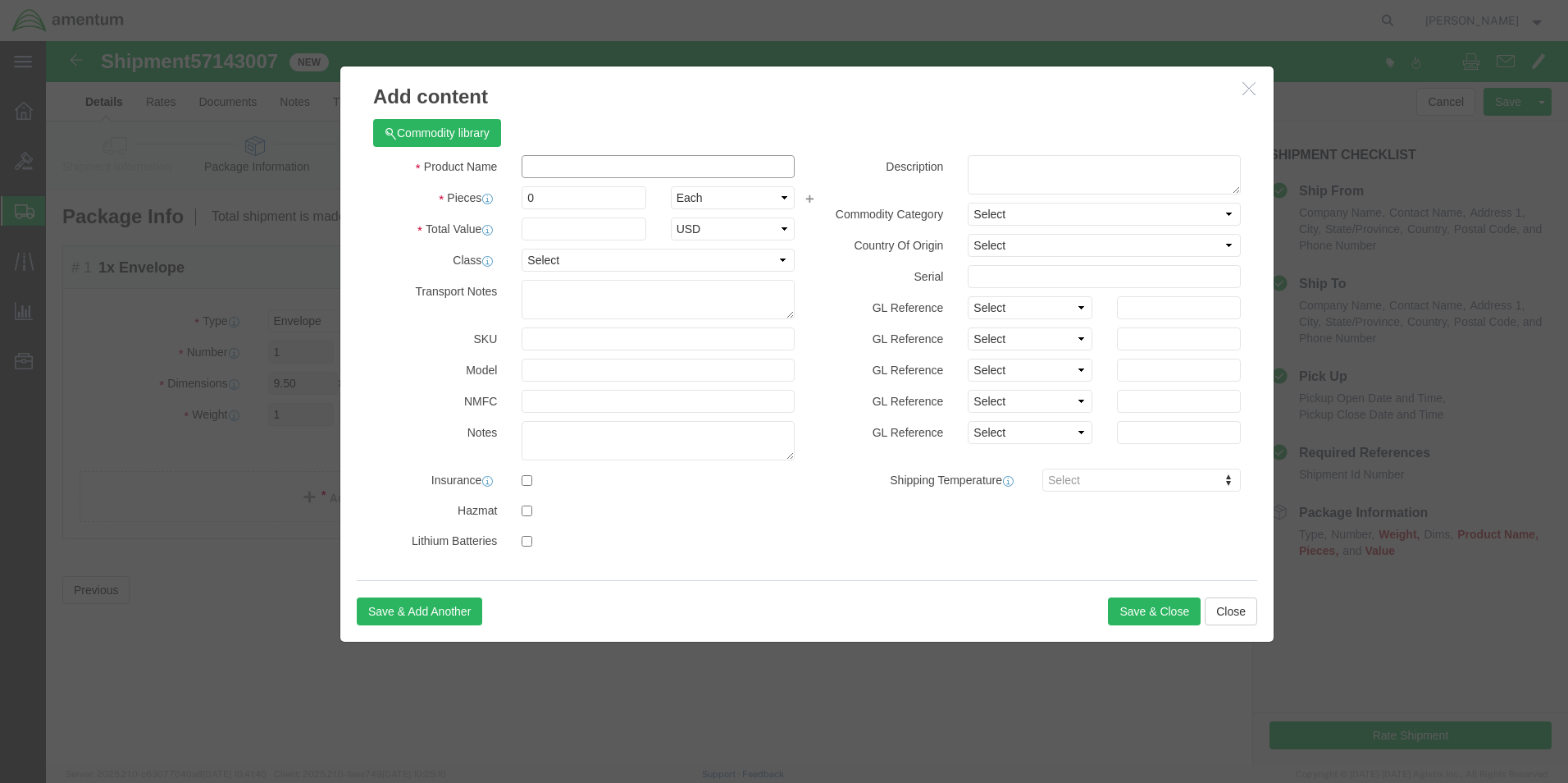
click input "text"
type input "3944A CERTS FOR SEAT CUSHIONS"
drag, startPoint x: 517, startPoint y: 165, endPoint x: 470, endPoint y: 161, distance: 47.2
click div "0"
type input "1"
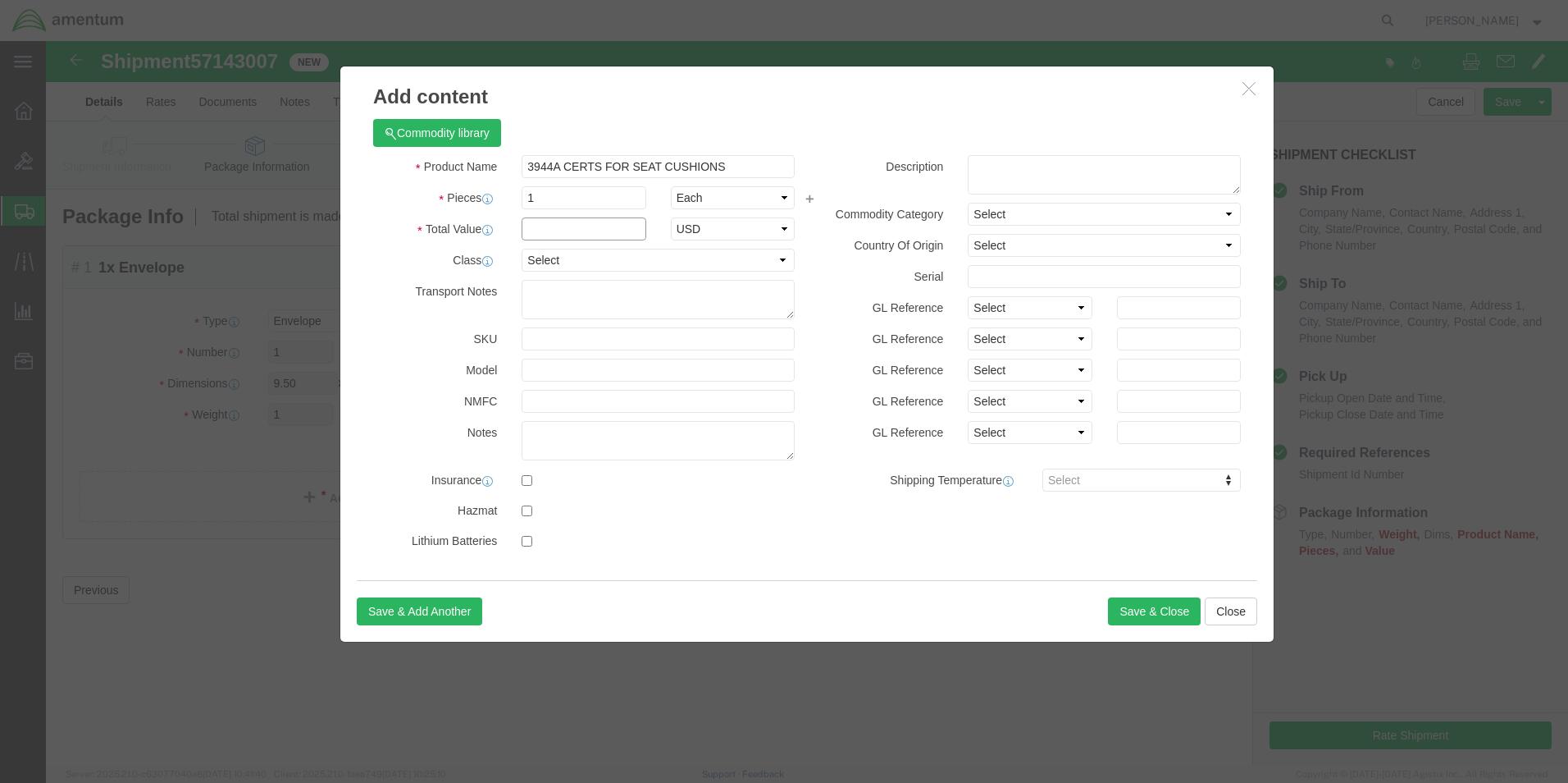
click input "text"
type input "20.00"
click button "Save & Close"
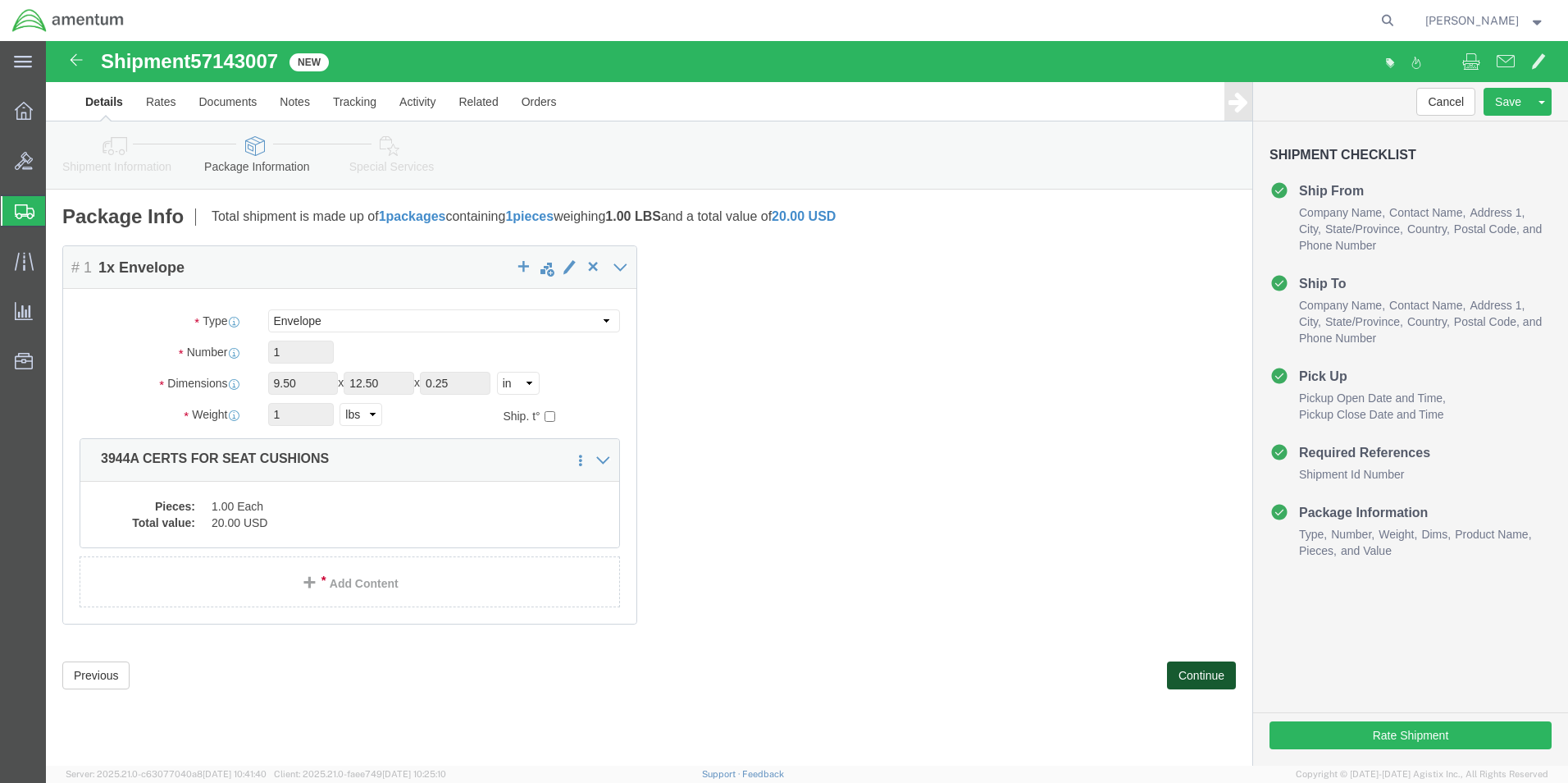
click button "Continue"
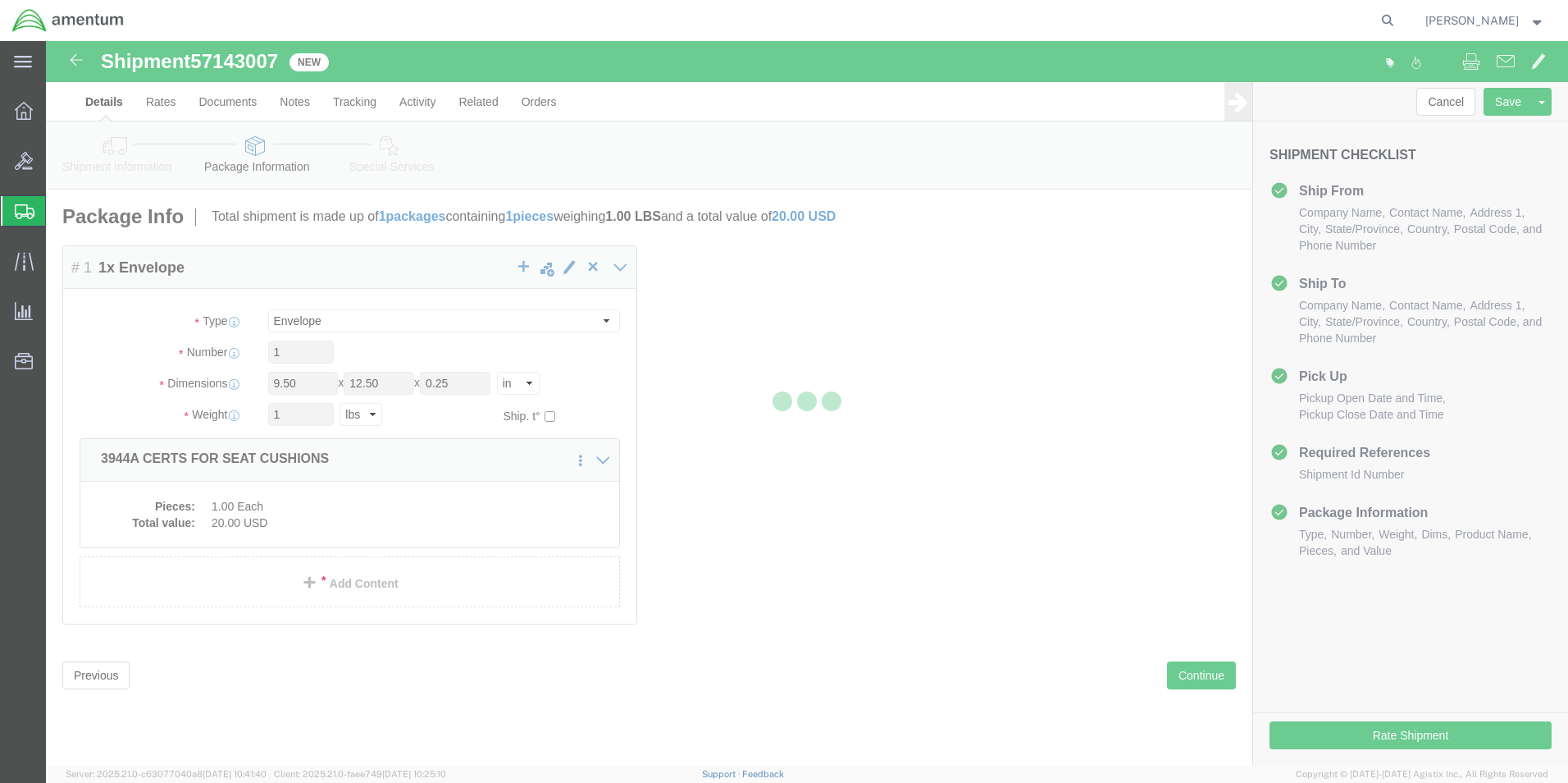
select select
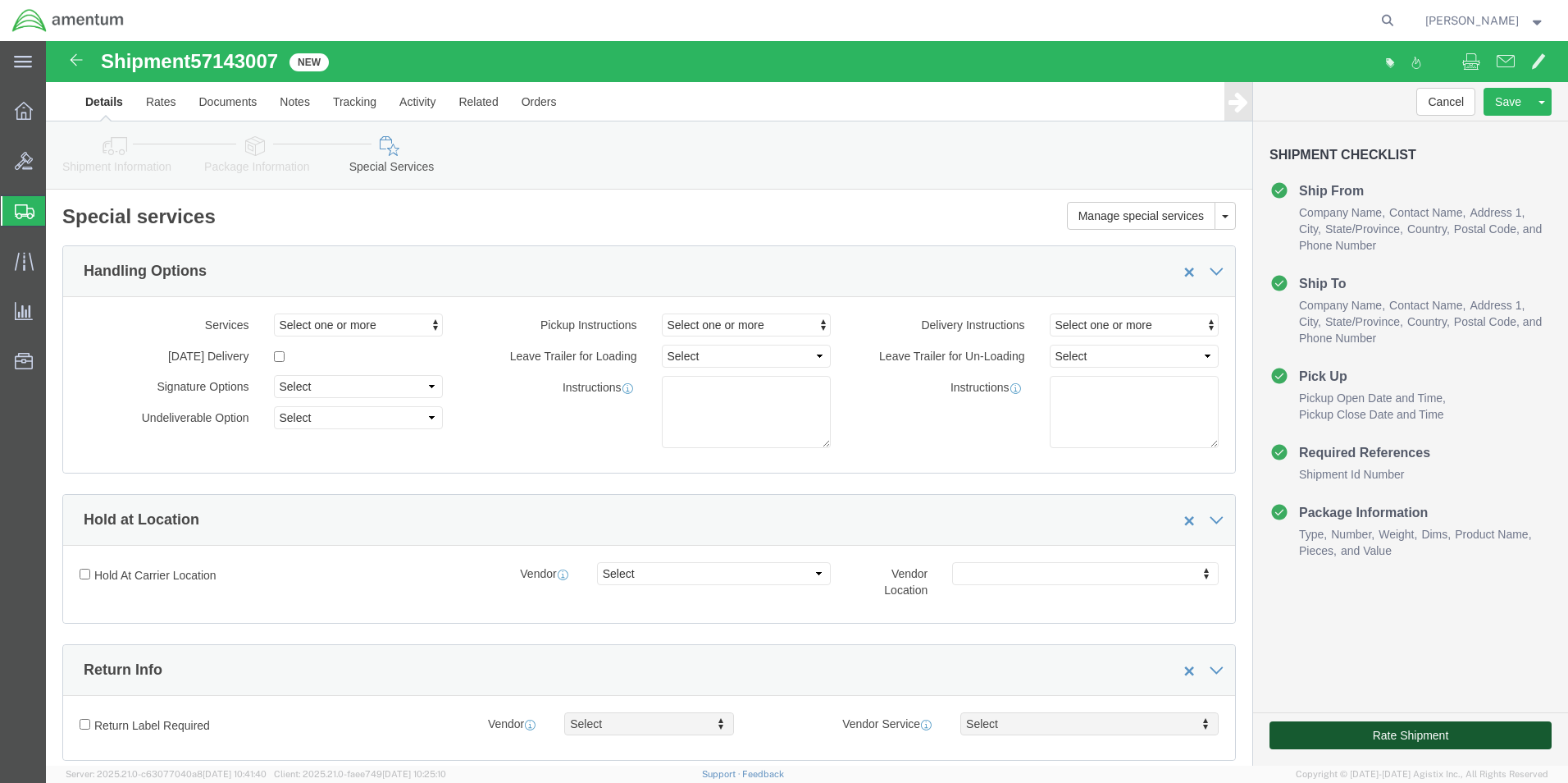
click button "Rate Shipment"
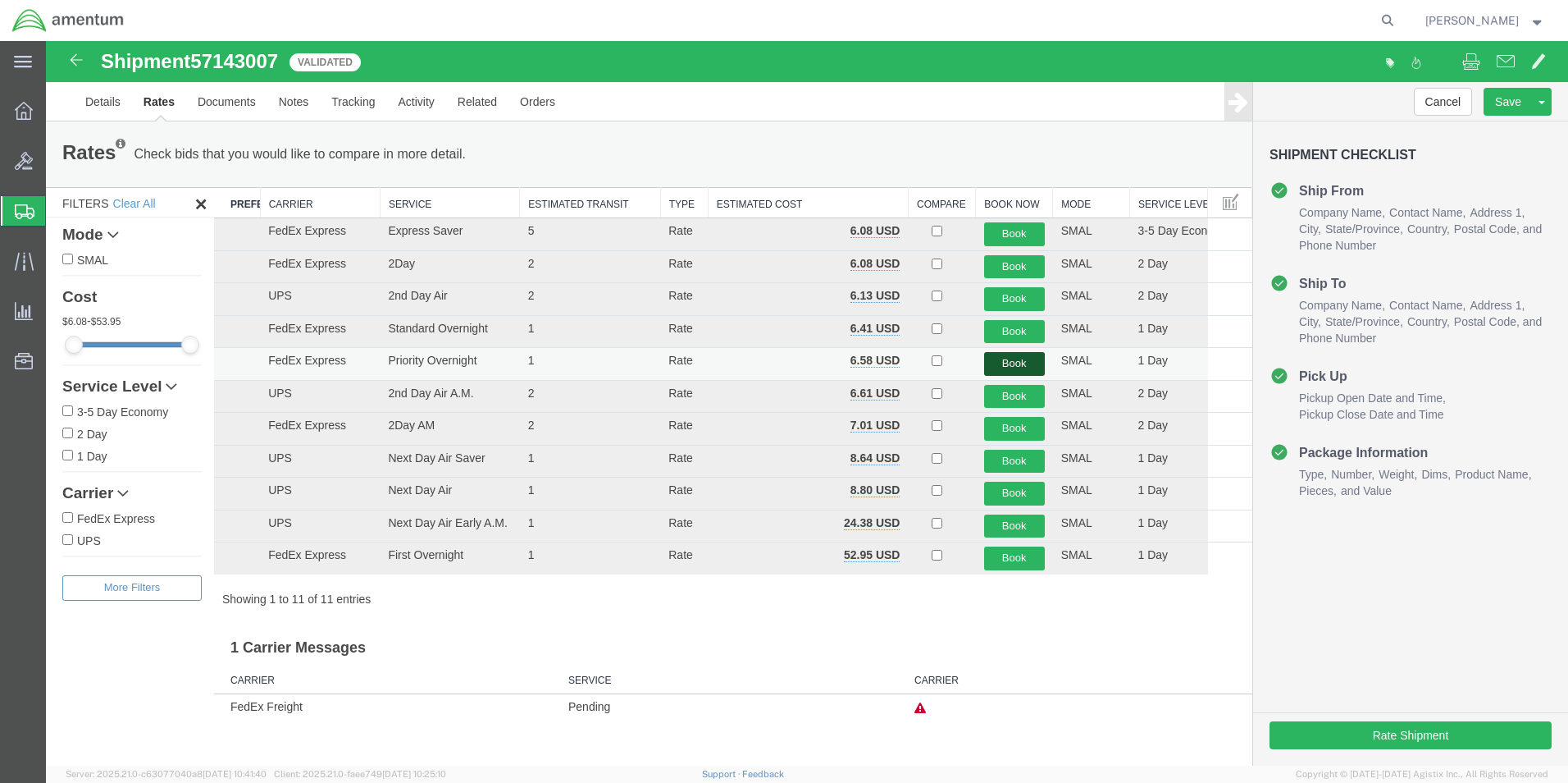
click at [1003, 359] on button "Book" at bounding box center [1015, 364] width 61 height 24
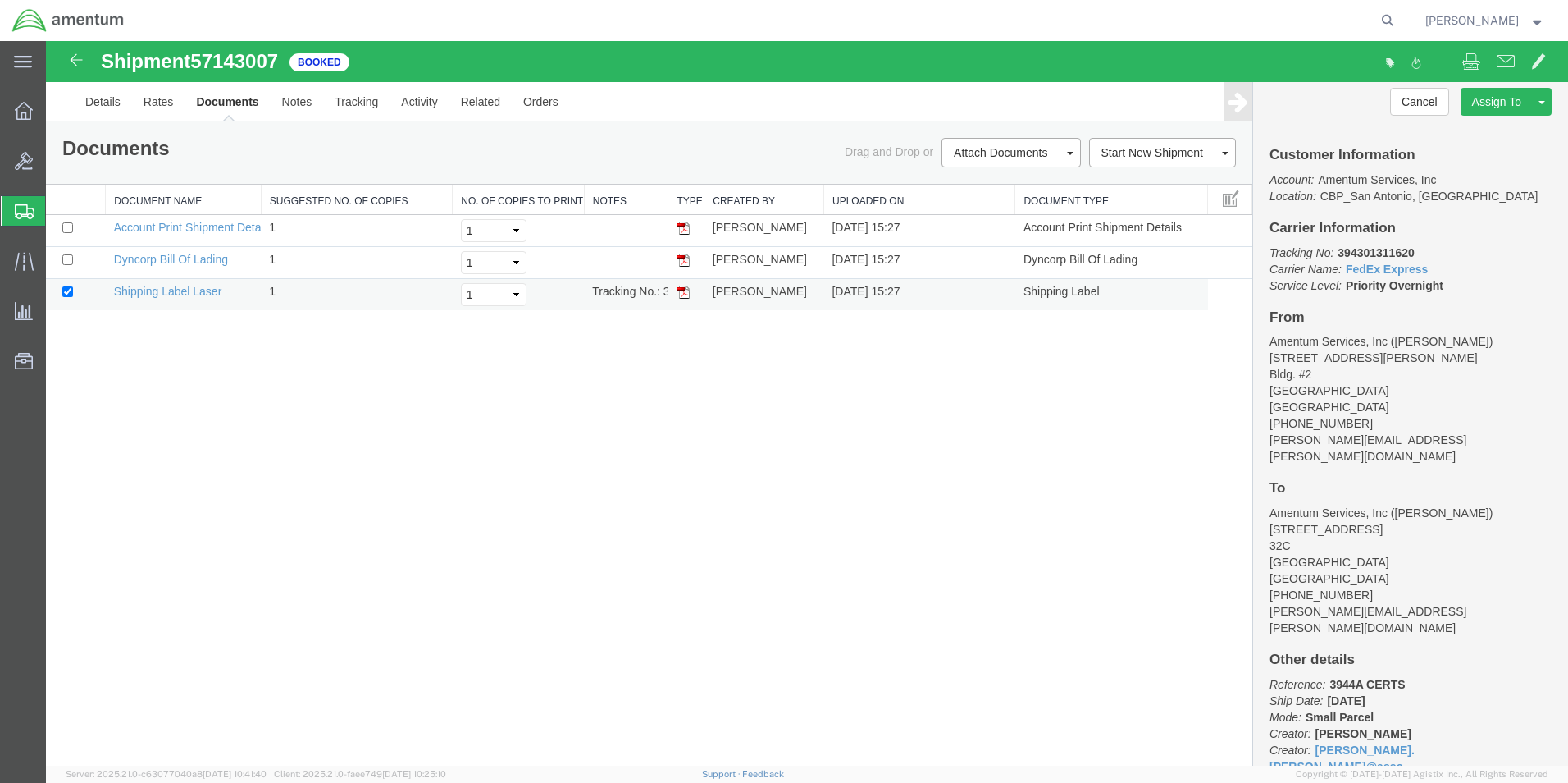
click at [684, 296] on img at bounding box center [684, 292] width 13 height 13
